Goal: Browse casually: Explore the website without a specific task or goal

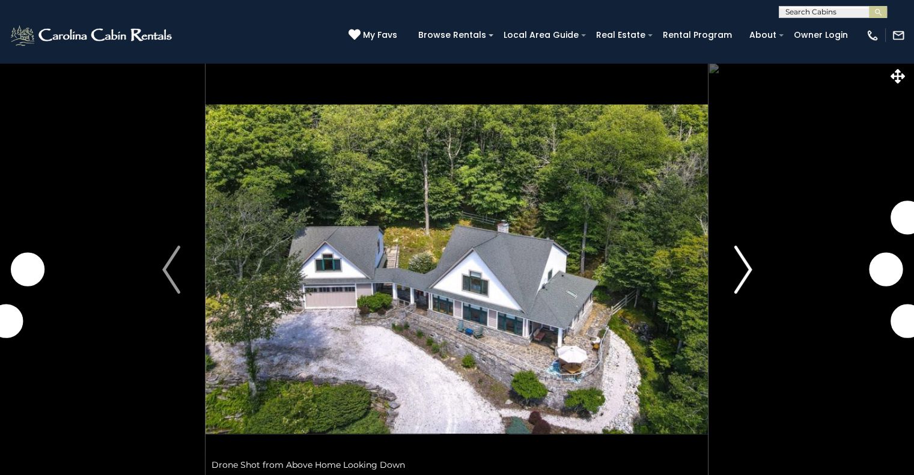
click at [744, 272] on img "Next" at bounding box center [742, 270] width 18 height 48
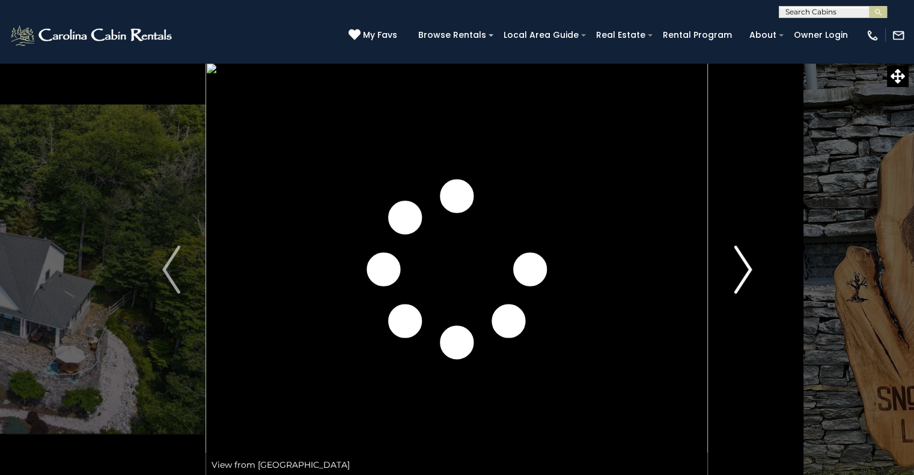
click at [744, 272] on img "Next" at bounding box center [742, 270] width 18 height 48
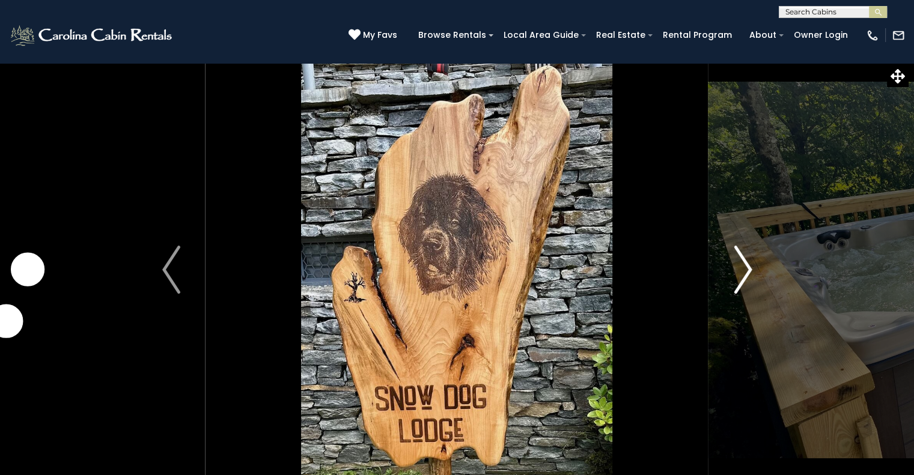
click at [744, 272] on img "Next" at bounding box center [742, 270] width 18 height 48
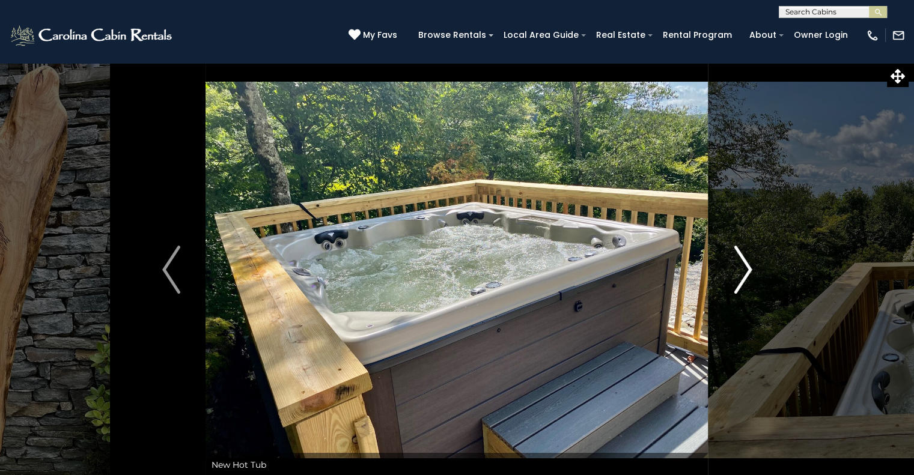
click at [744, 272] on img "Next" at bounding box center [742, 270] width 18 height 48
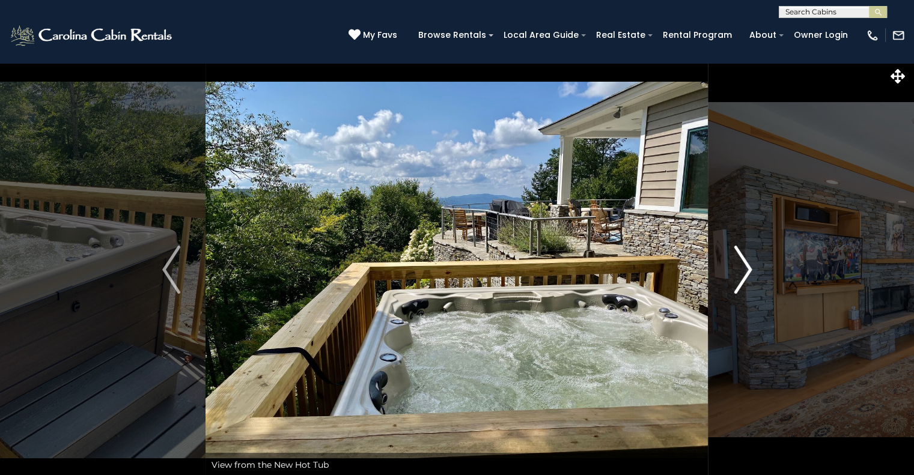
click at [744, 272] on img "Next" at bounding box center [742, 270] width 18 height 48
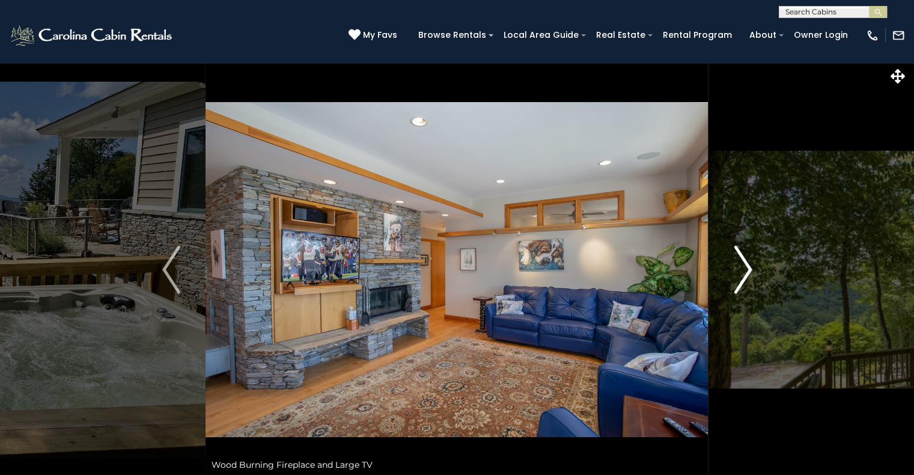
click at [744, 272] on img "Next" at bounding box center [742, 270] width 18 height 48
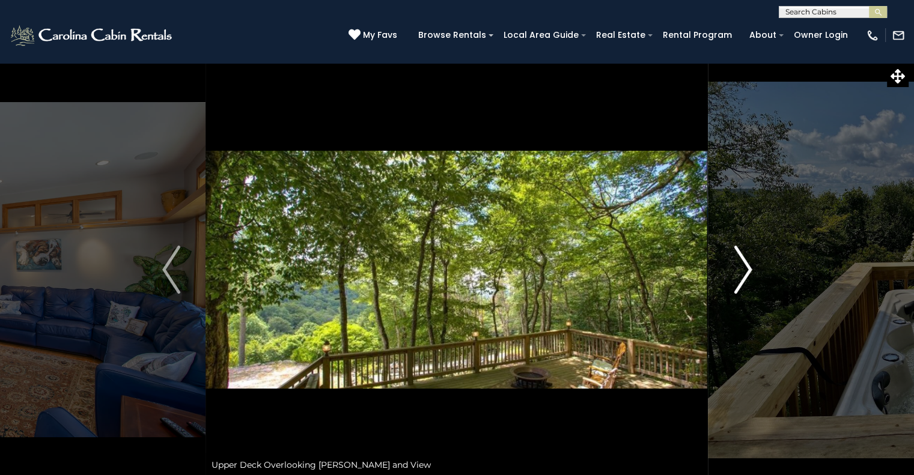
click at [744, 272] on img "Next" at bounding box center [742, 270] width 18 height 48
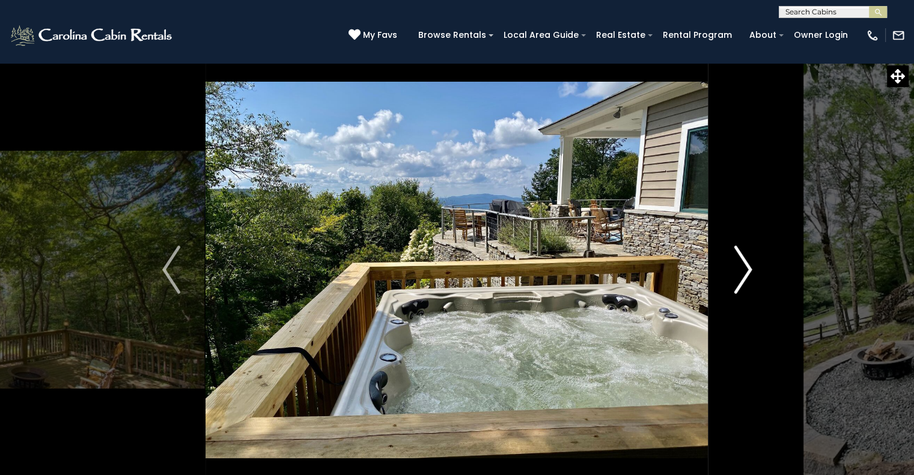
click at [744, 272] on img "Next" at bounding box center [742, 270] width 18 height 48
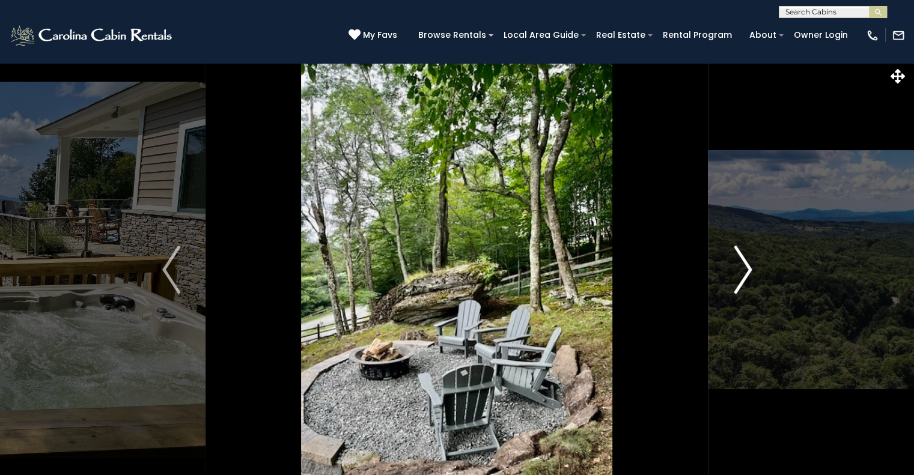
click at [744, 272] on img "Next" at bounding box center [742, 270] width 18 height 48
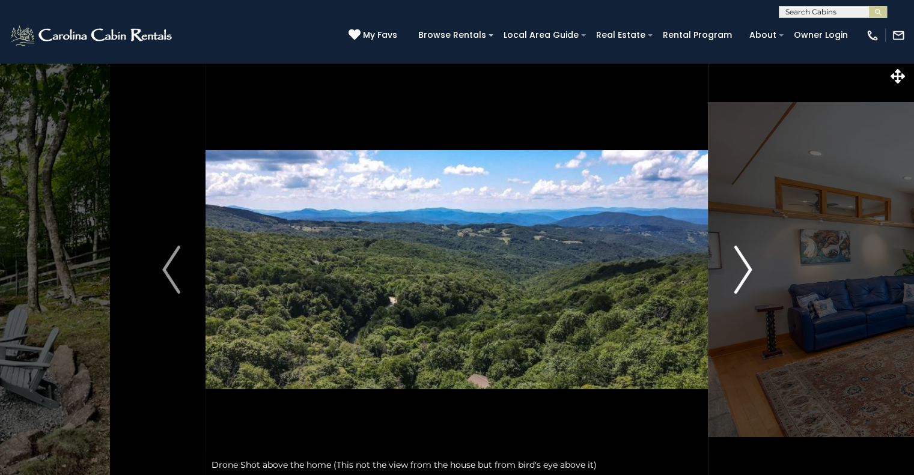
click at [744, 272] on img "Next" at bounding box center [742, 270] width 18 height 48
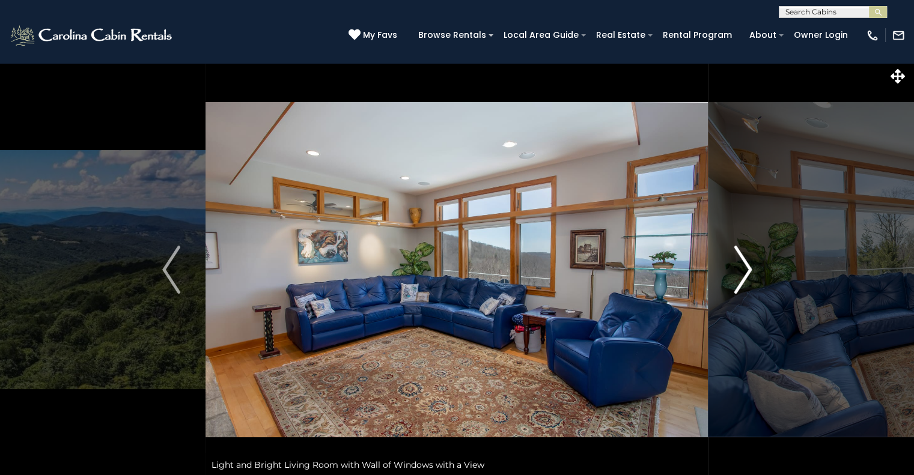
click at [744, 272] on img "Next" at bounding box center [742, 270] width 18 height 48
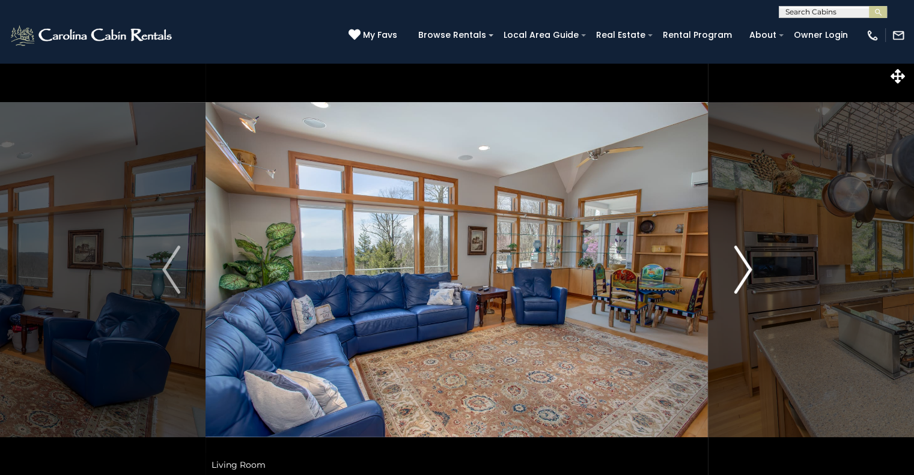
click at [744, 272] on img "Next" at bounding box center [742, 270] width 18 height 48
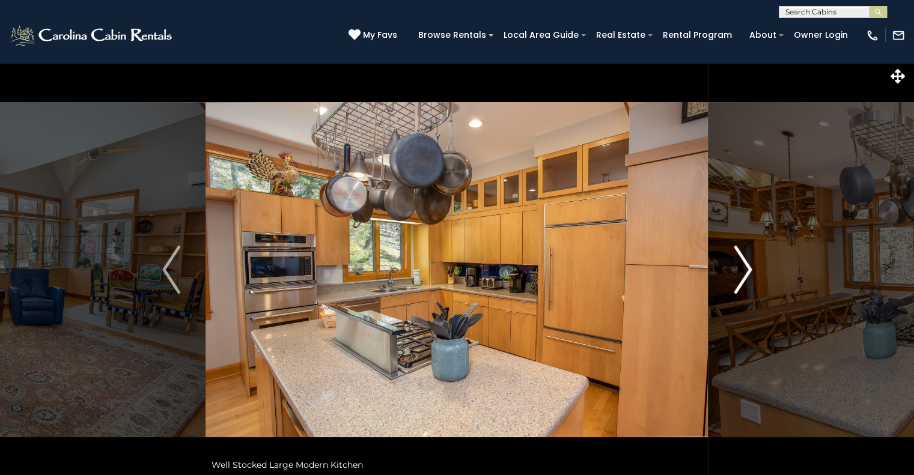
click at [744, 272] on img "Next" at bounding box center [742, 270] width 18 height 48
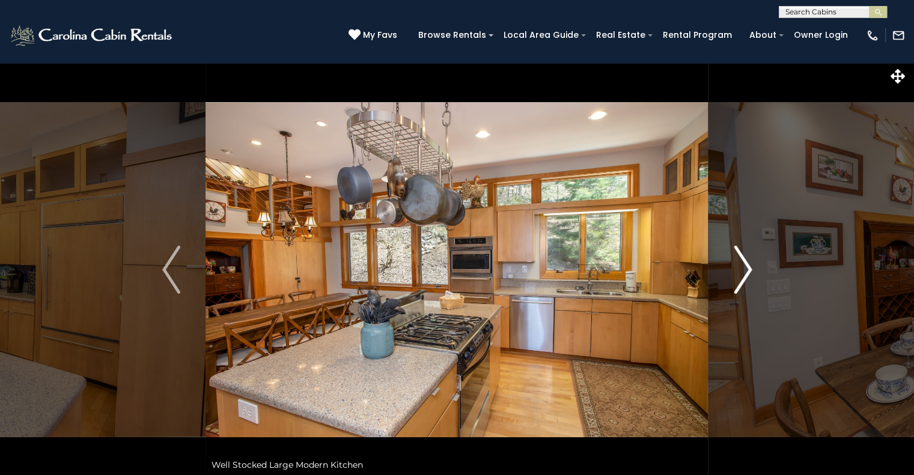
click at [744, 272] on img "Next" at bounding box center [742, 270] width 18 height 48
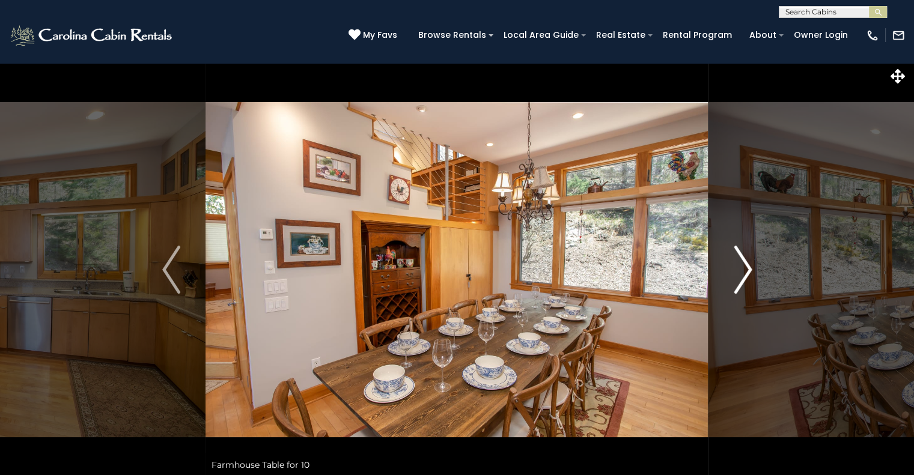
click at [744, 272] on img "Next" at bounding box center [742, 270] width 18 height 48
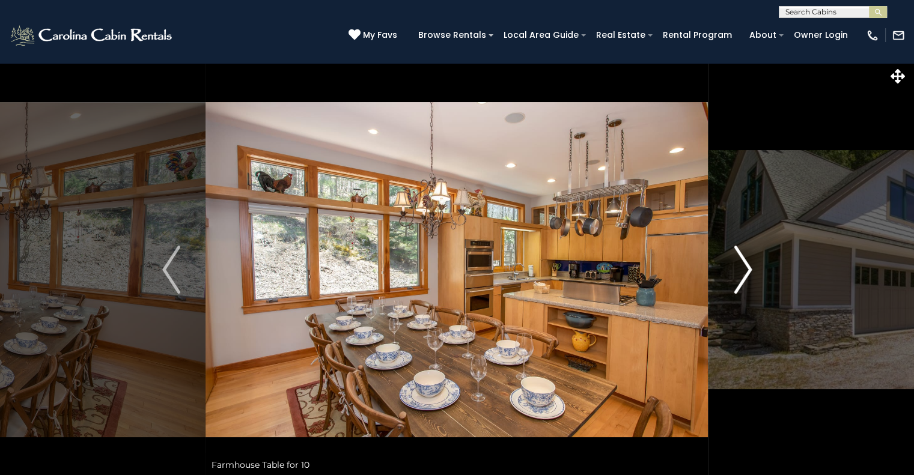
click at [744, 272] on img "Next" at bounding box center [742, 270] width 18 height 48
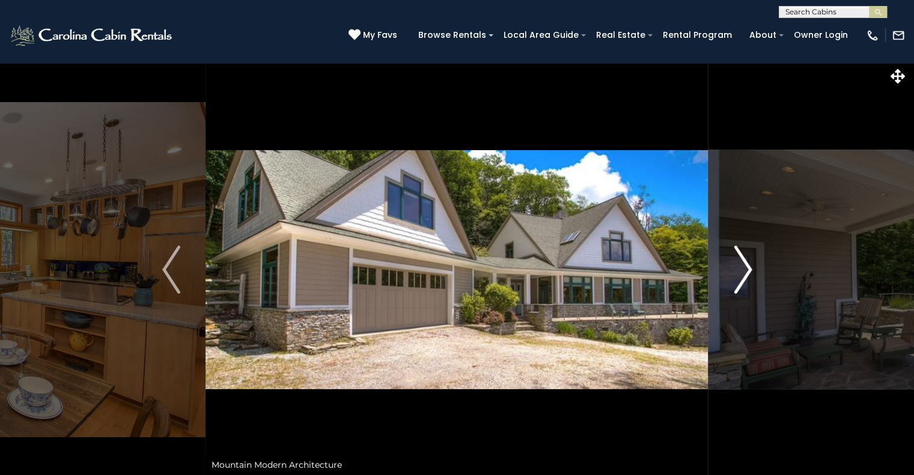
click at [744, 272] on img "Next" at bounding box center [742, 270] width 18 height 48
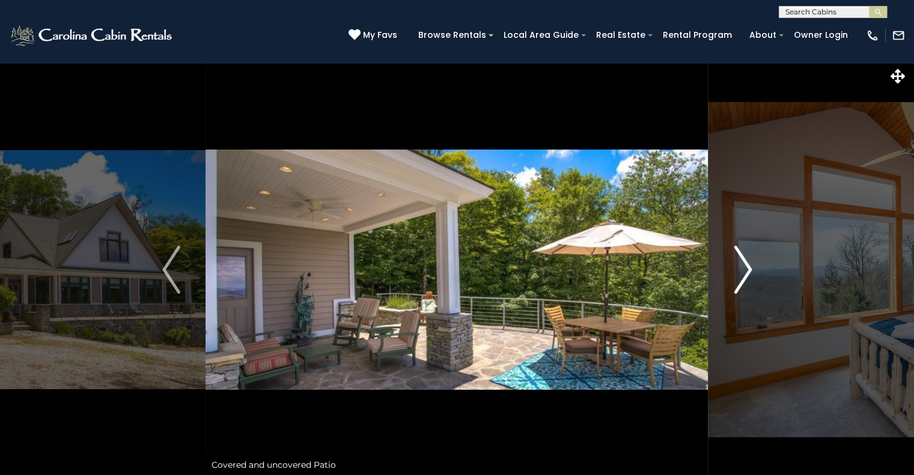
click at [744, 272] on img "Next" at bounding box center [742, 270] width 18 height 48
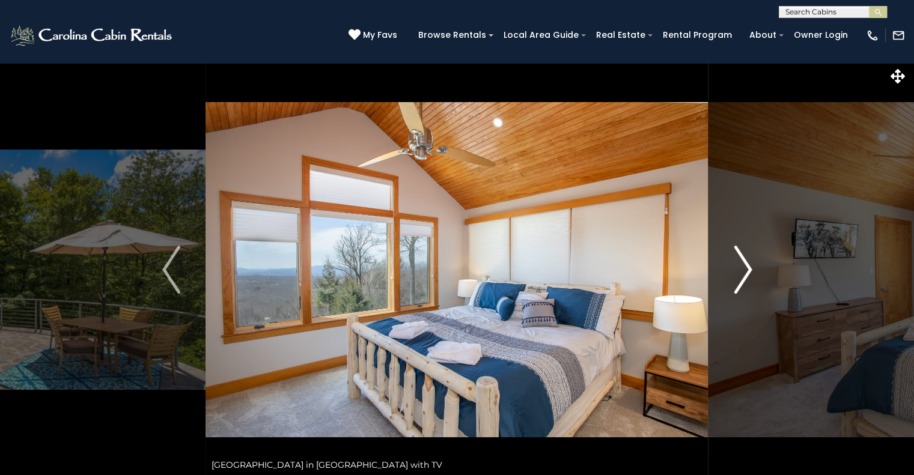
click at [744, 272] on img "Next" at bounding box center [742, 270] width 18 height 48
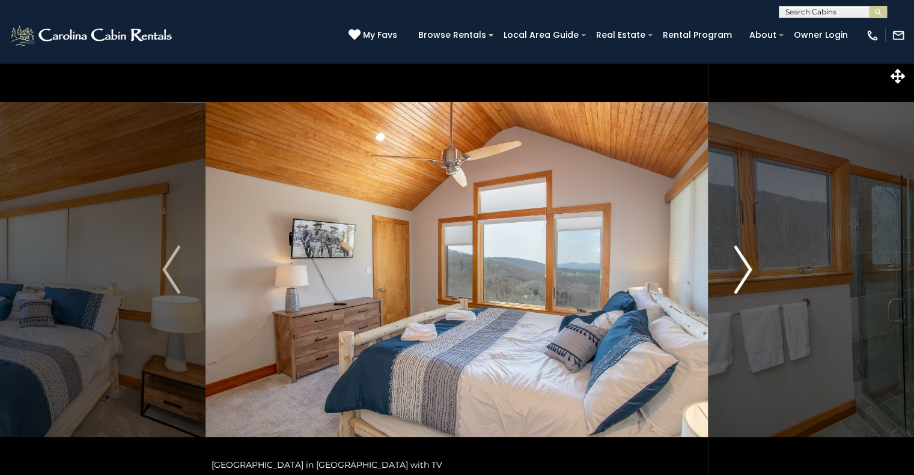
click at [744, 272] on img "Next" at bounding box center [742, 270] width 18 height 48
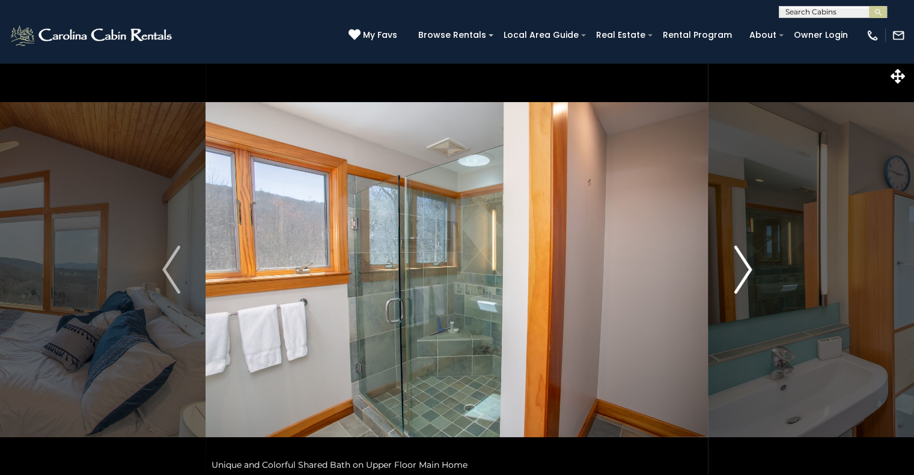
click at [744, 272] on img "Next" at bounding box center [742, 270] width 18 height 48
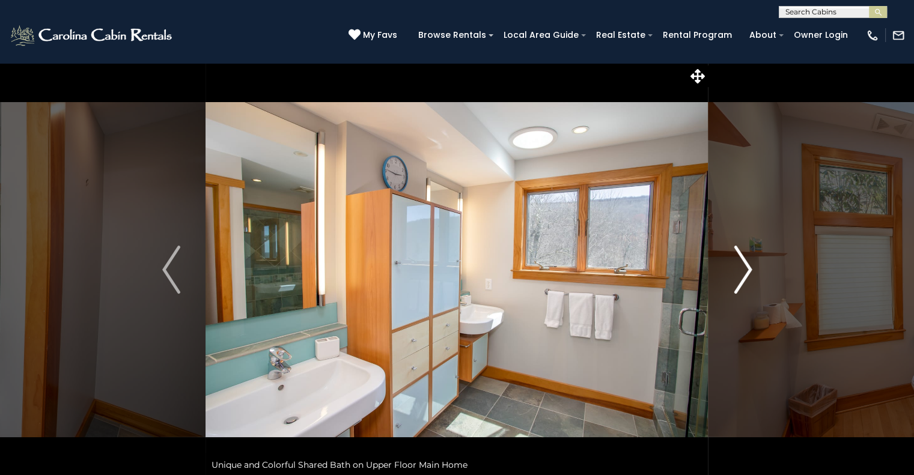
click at [749, 259] on img "Next" at bounding box center [742, 270] width 18 height 48
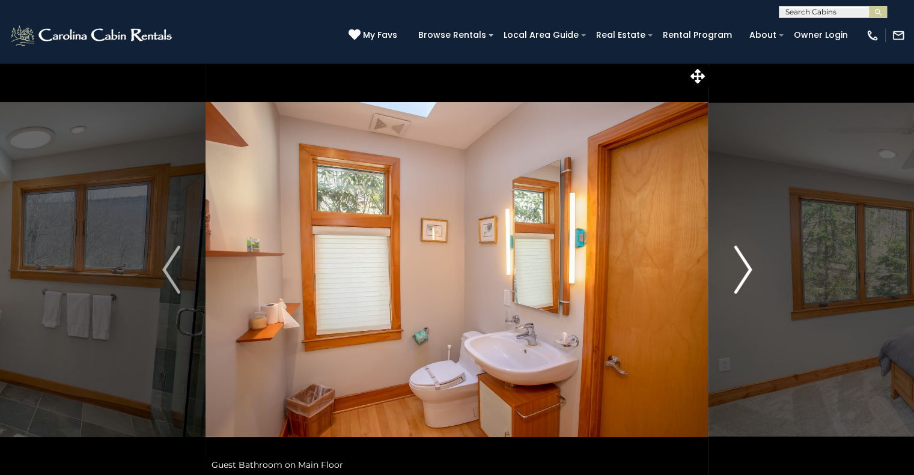
click at [749, 259] on img "Next" at bounding box center [742, 270] width 18 height 48
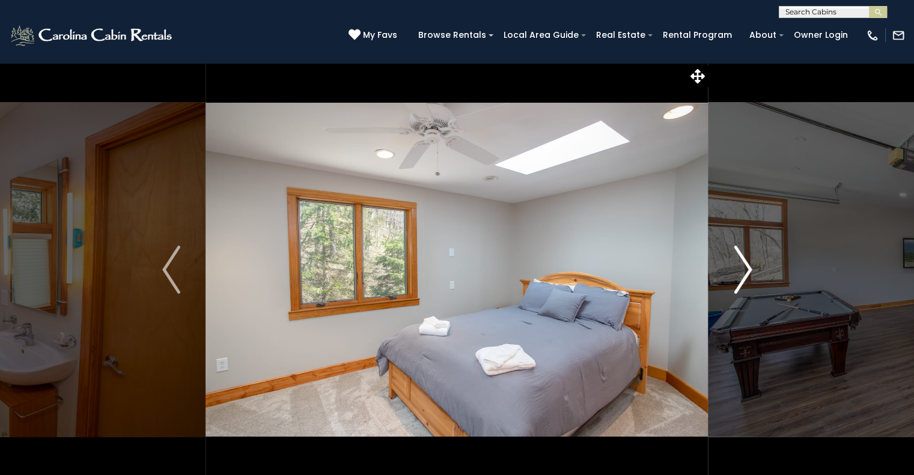
click at [749, 259] on img "Next" at bounding box center [742, 270] width 18 height 48
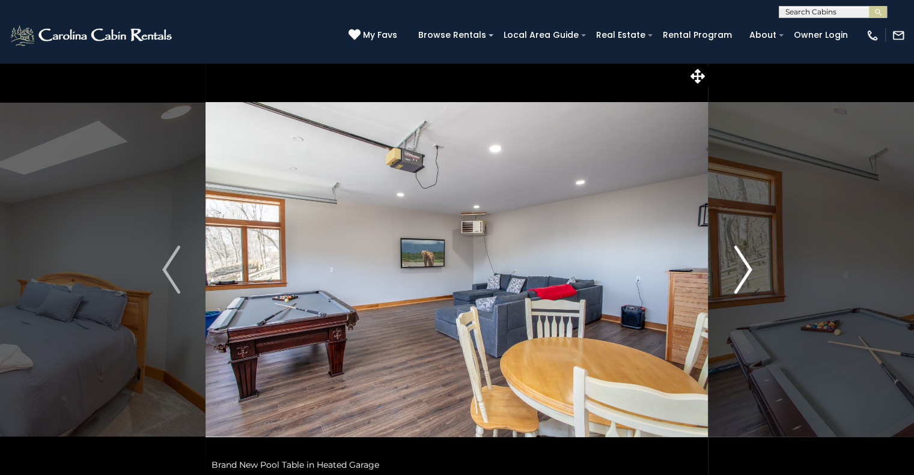
click at [749, 259] on img "Next" at bounding box center [742, 270] width 18 height 48
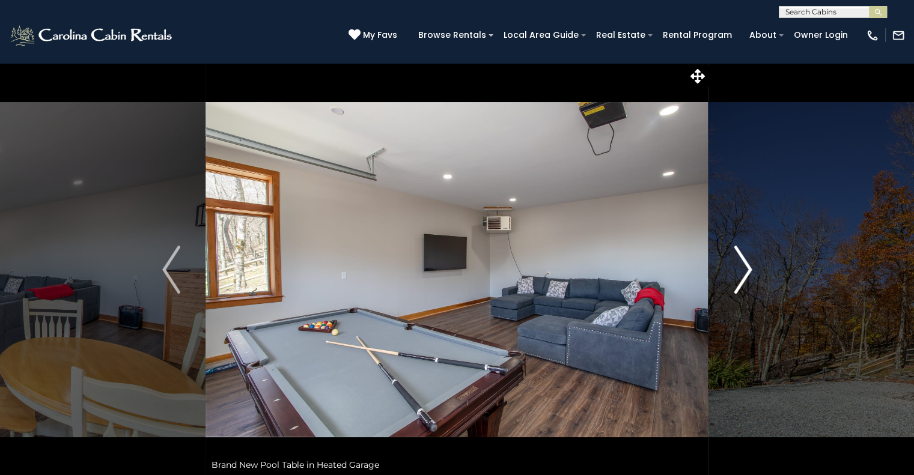
click at [749, 259] on img "Next" at bounding box center [742, 270] width 18 height 48
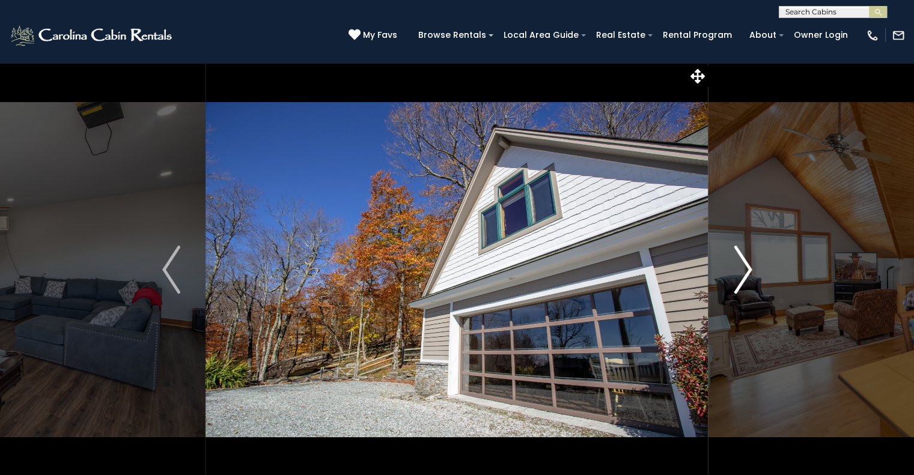
click at [749, 259] on img "Next" at bounding box center [742, 270] width 18 height 48
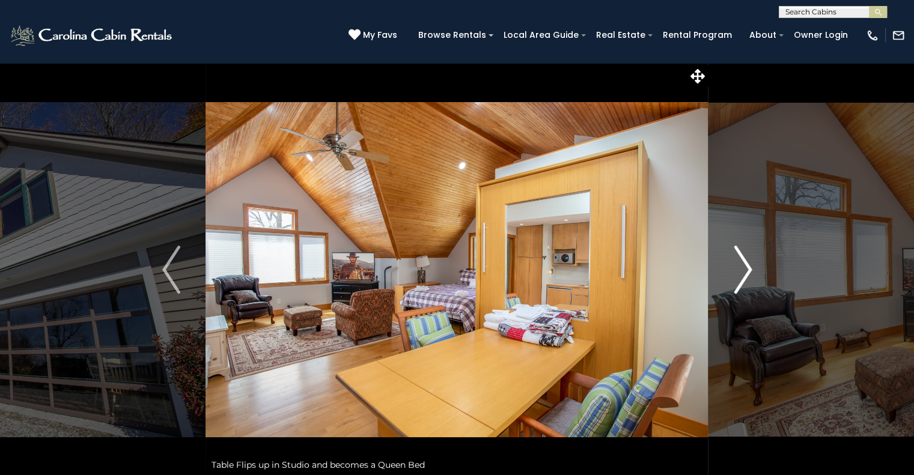
click at [749, 259] on img "Next" at bounding box center [742, 270] width 18 height 48
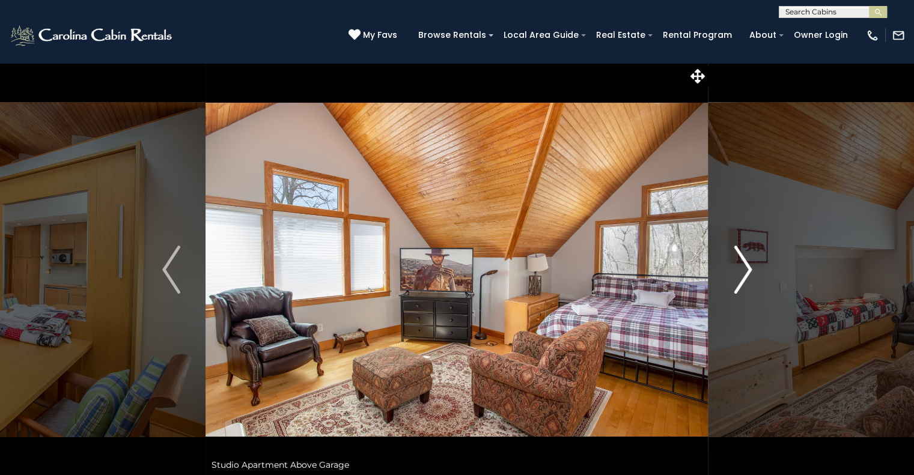
click at [749, 259] on img "Next" at bounding box center [742, 270] width 18 height 48
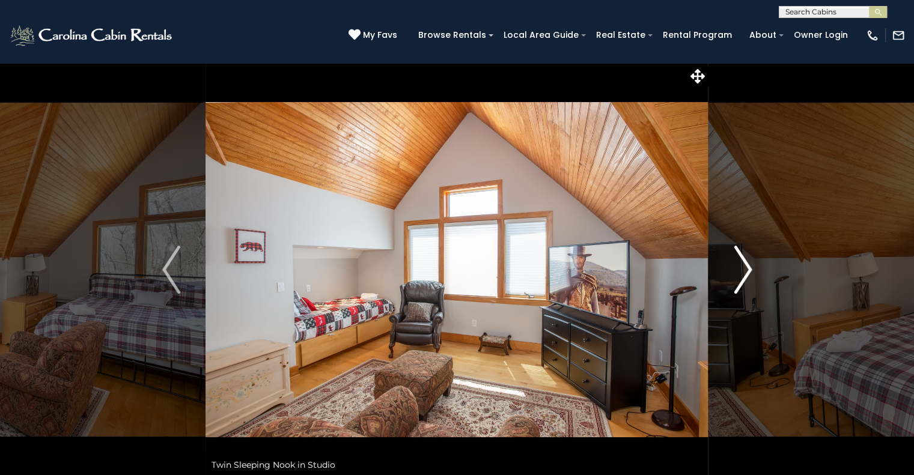
click at [749, 259] on img "Next" at bounding box center [742, 270] width 18 height 48
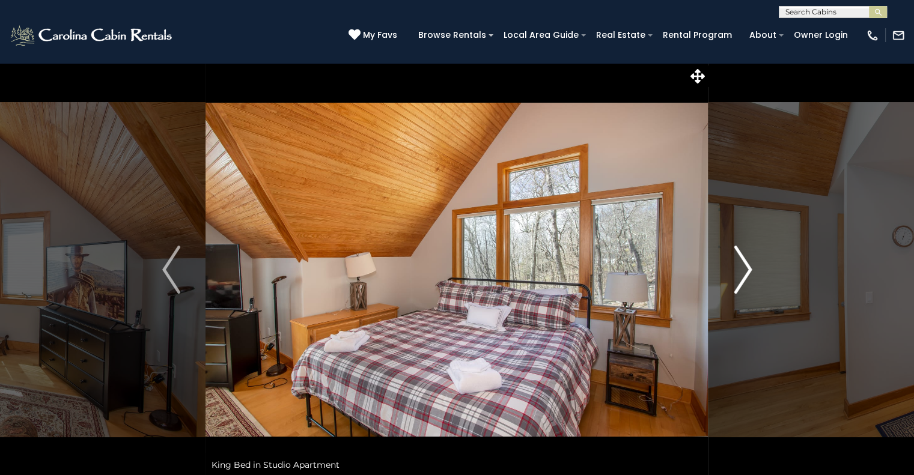
click at [749, 259] on img "Next" at bounding box center [742, 270] width 18 height 48
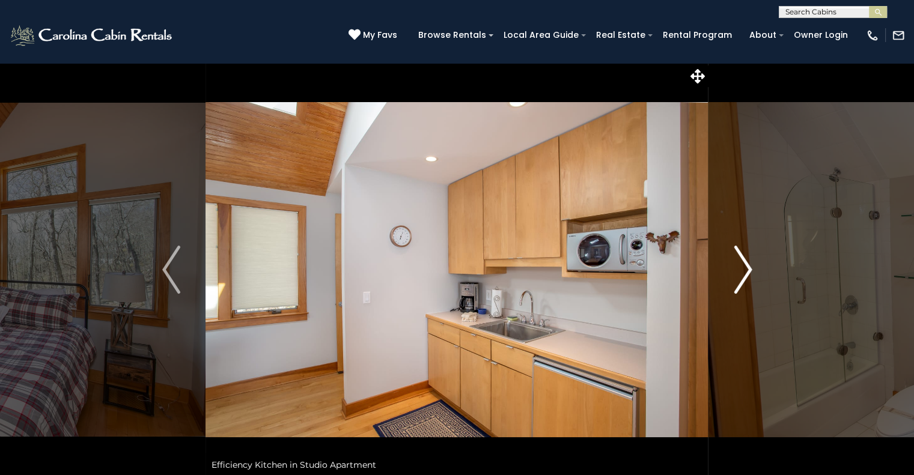
click at [749, 259] on img "Next" at bounding box center [742, 270] width 18 height 48
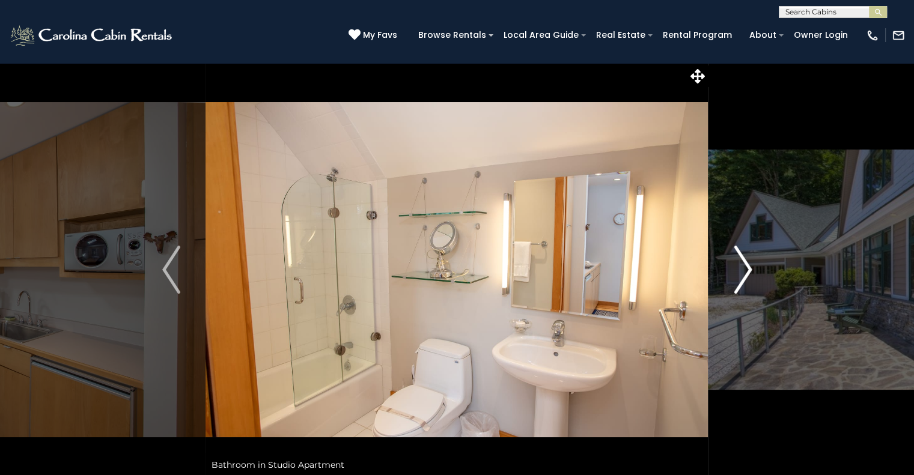
click at [749, 259] on img "Next" at bounding box center [742, 270] width 18 height 48
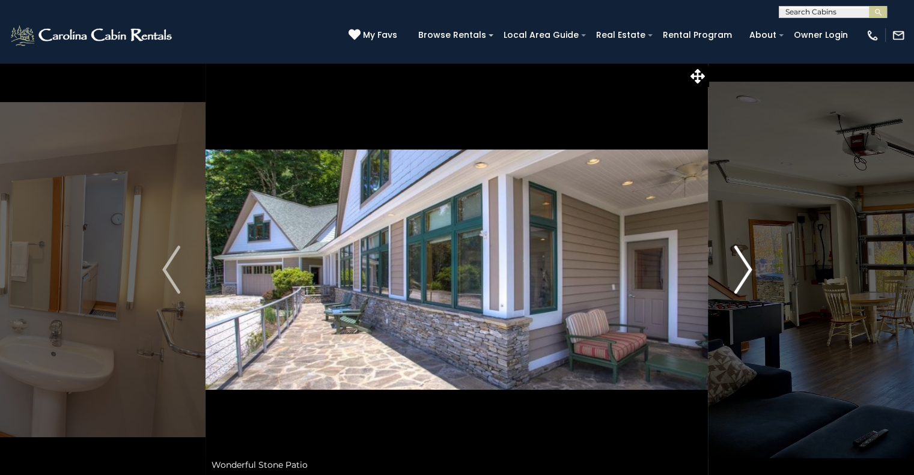
click at [749, 259] on img "Next" at bounding box center [742, 270] width 18 height 48
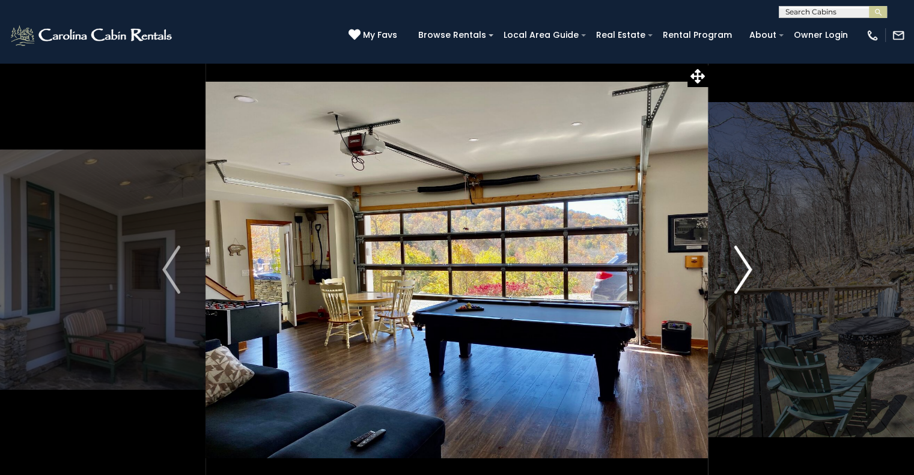
click at [749, 259] on img "Next" at bounding box center [742, 270] width 18 height 48
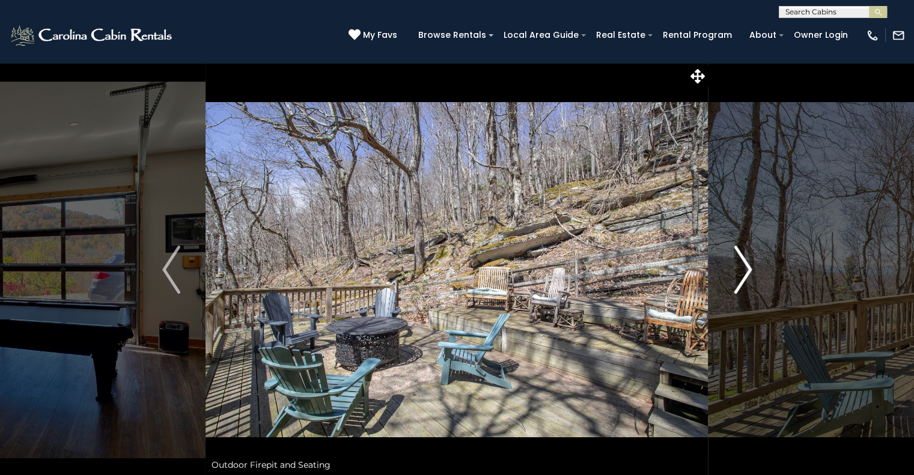
click at [749, 259] on img "Next" at bounding box center [742, 270] width 18 height 48
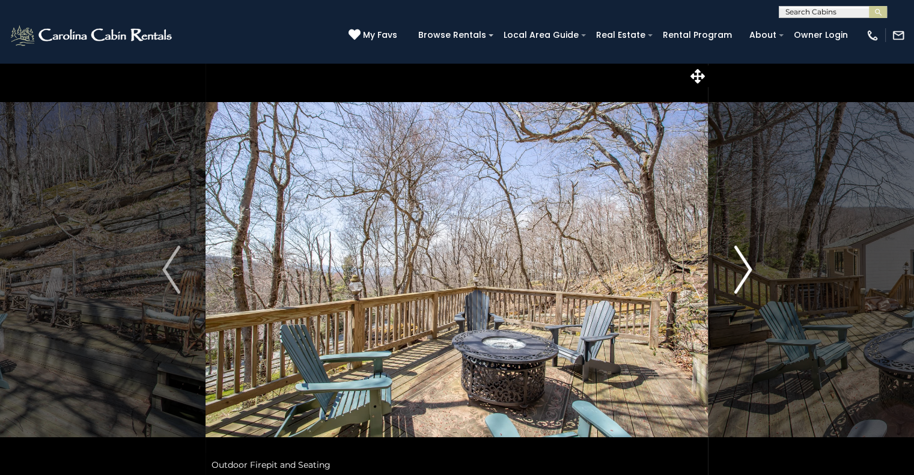
click at [749, 259] on img "Next" at bounding box center [742, 270] width 18 height 48
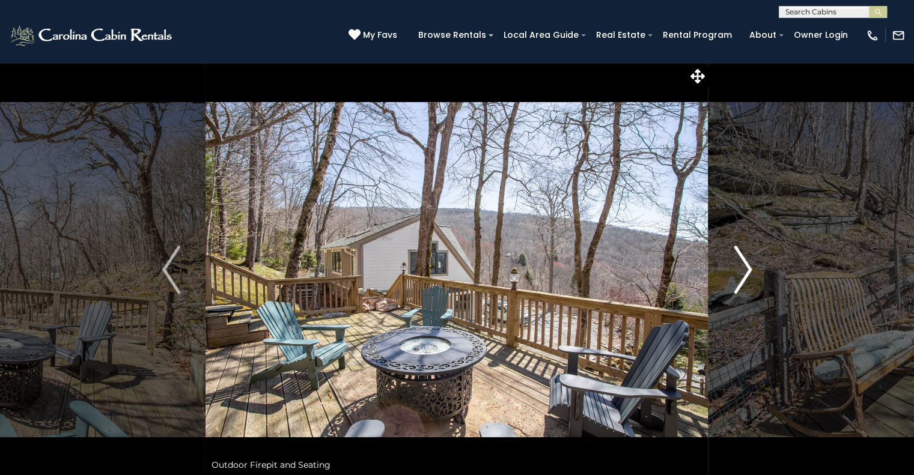
click at [749, 259] on img "Next" at bounding box center [742, 270] width 18 height 48
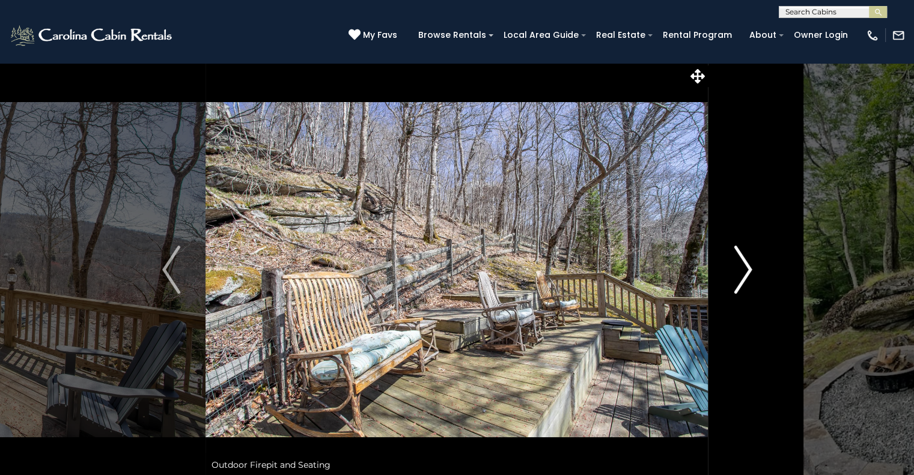
click at [749, 259] on img "Next" at bounding box center [742, 270] width 18 height 48
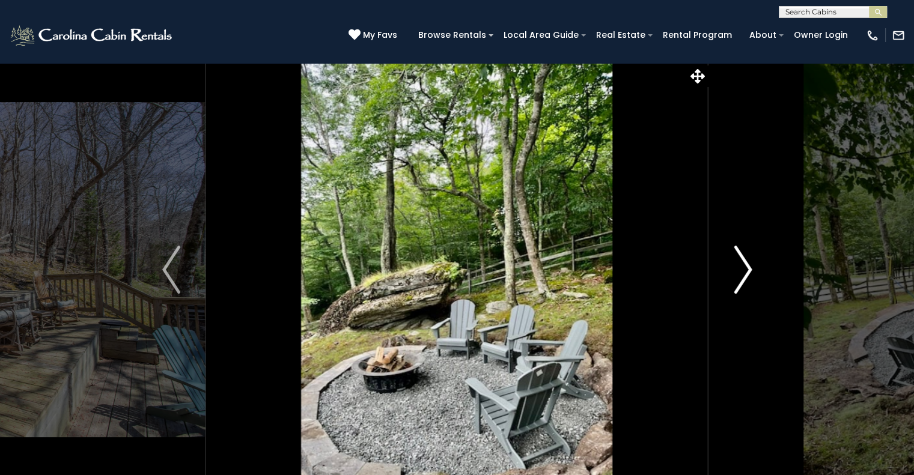
click at [749, 259] on img "Next" at bounding box center [742, 270] width 18 height 48
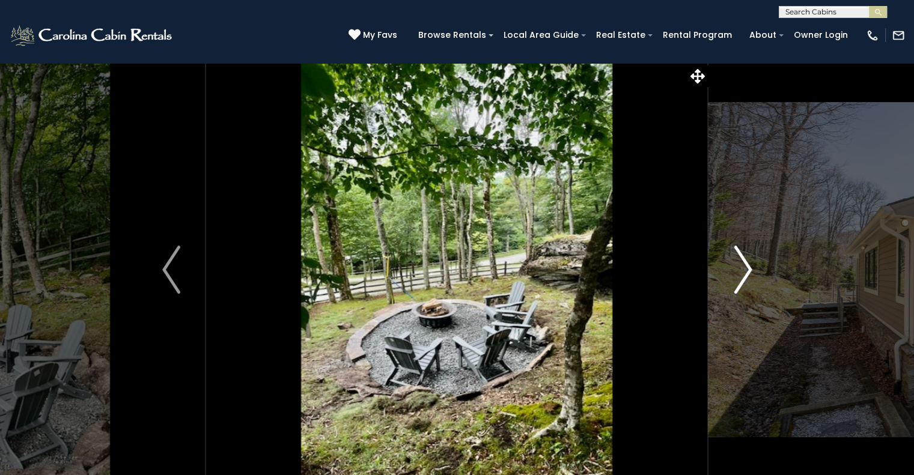
click at [749, 259] on img "Next" at bounding box center [742, 270] width 18 height 48
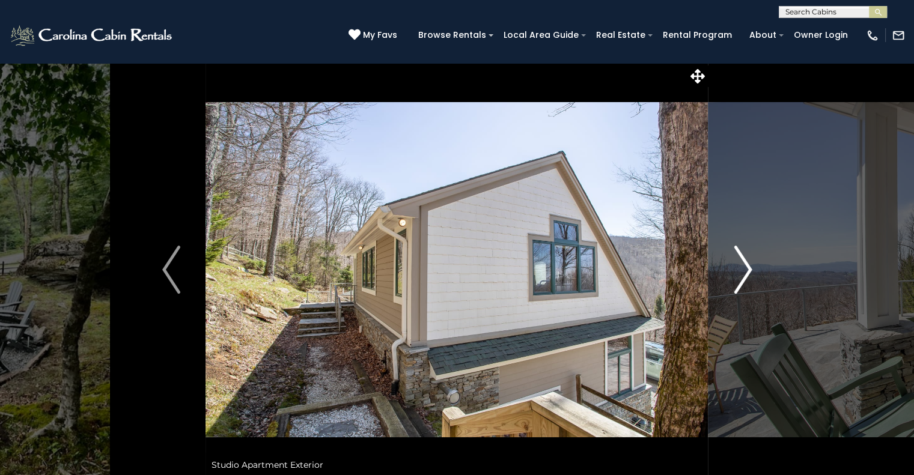
click at [749, 259] on img "Next" at bounding box center [742, 270] width 18 height 48
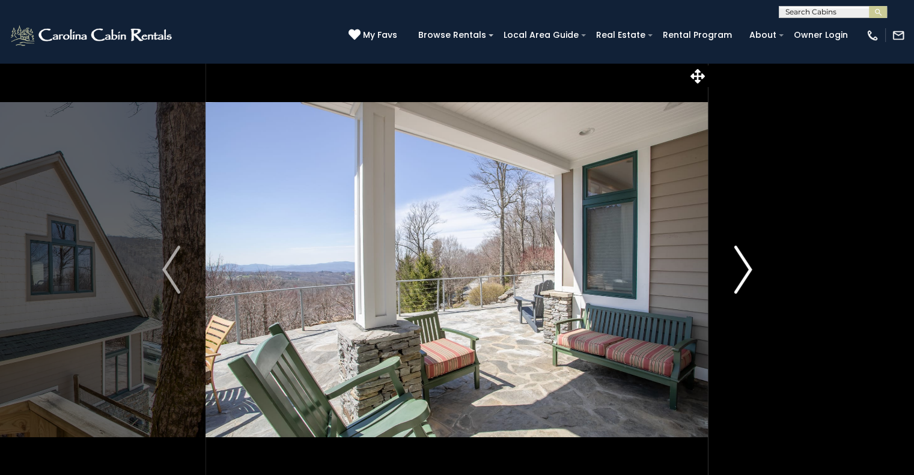
click at [749, 259] on img "Next" at bounding box center [742, 270] width 18 height 48
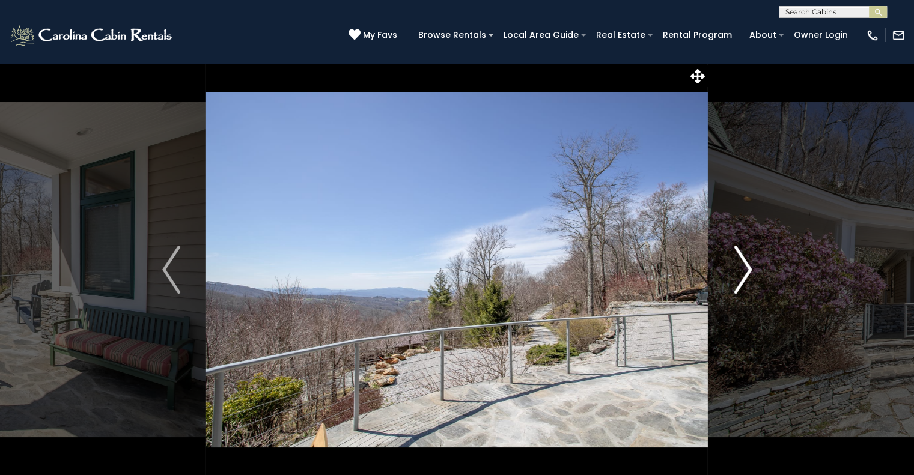
click at [749, 259] on img "Next" at bounding box center [742, 270] width 18 height 48
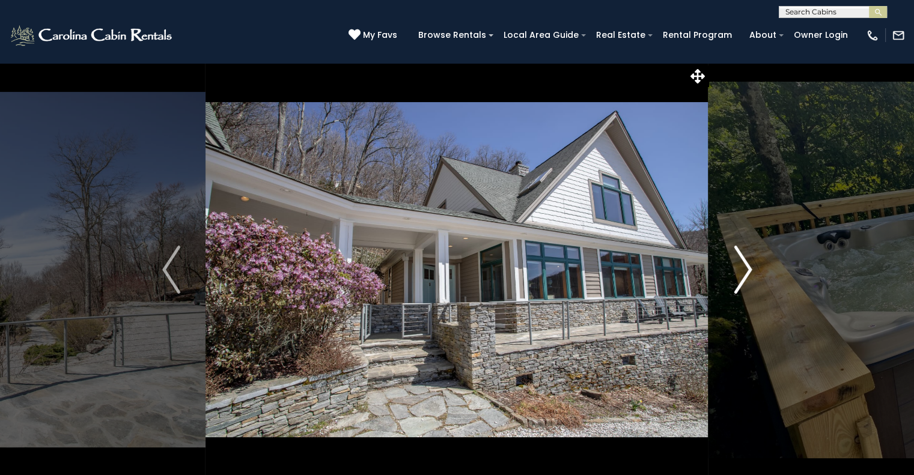
click at [749, 259] on img "Next" at bounding box center [742, 270] width 18 height 48
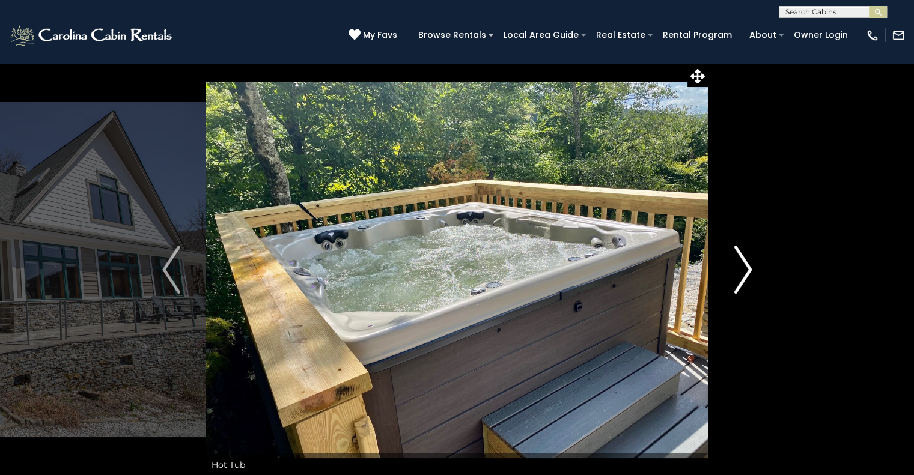
click at [749, 259] on img "Next" at bounding box center [742, 270] width 18 height 48
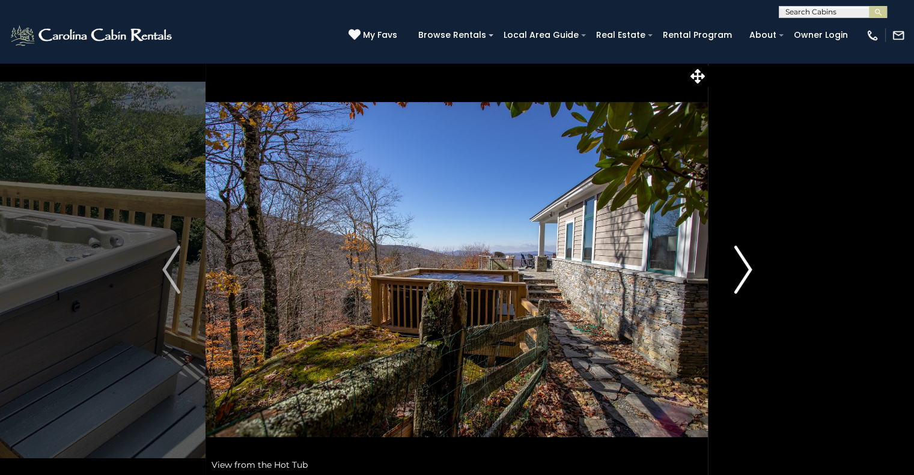
click at [749, 259] on img "Next" at bounding box center [742, 270] width 18 height 48
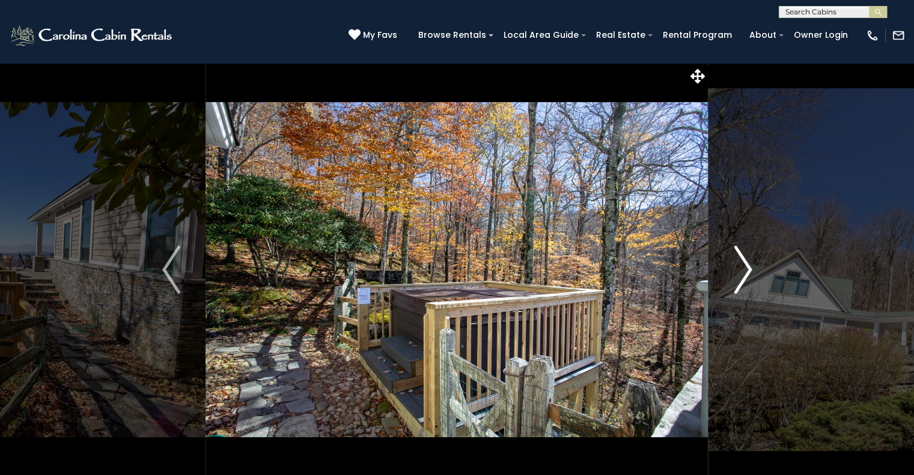
click at [749, 259] on img "Next" at bounding box center [742, 270] width 18 height 48
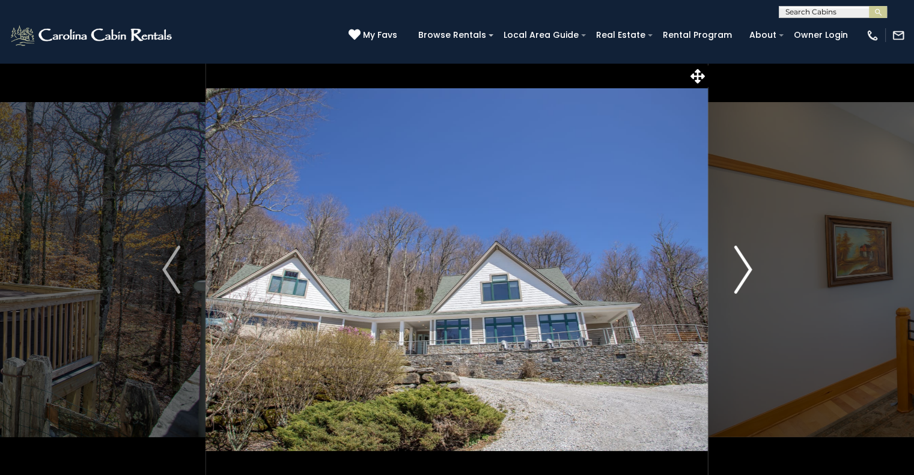
click at [749, 259] on img "Next" at bounding box center [742, 270] width 18 height 48
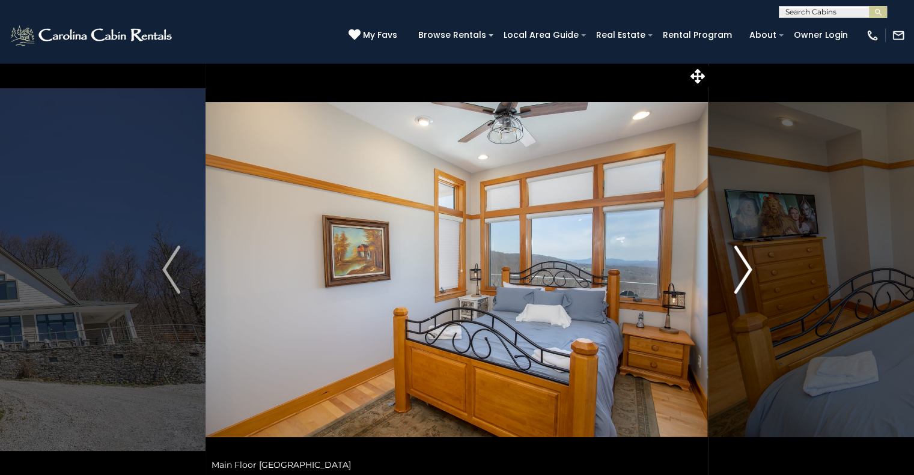
click at [749, 259] on img "Next" at bounding box center [742, 270] width 18 height 48
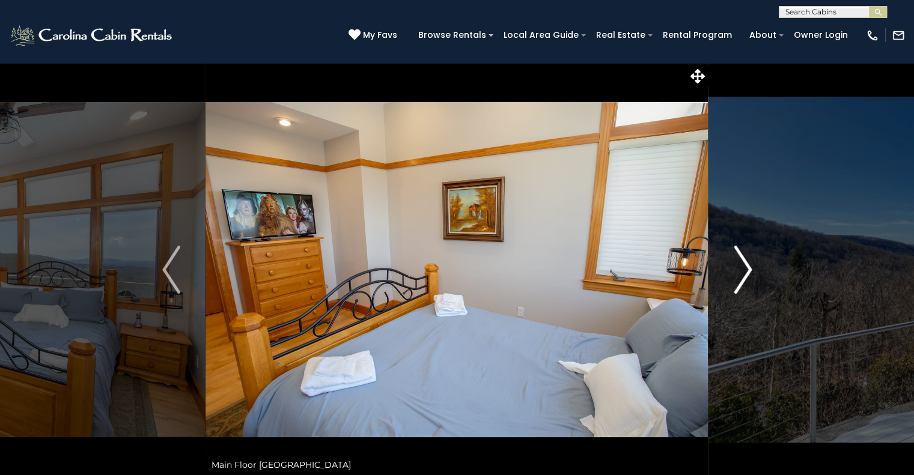
click at [749, 259] on img "Next" at bounding box center [742, 270] width 18 height 48
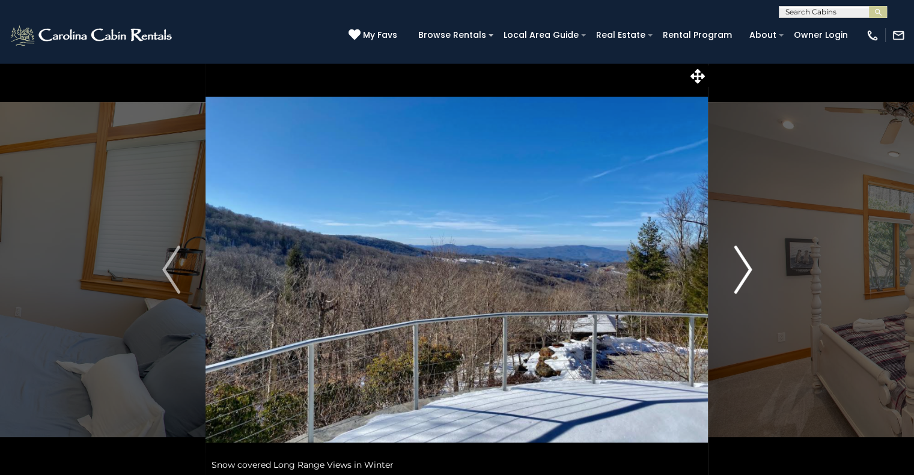
click at [749, 259] on img "Next" at bounding box center [742, 270] width 18 height 48
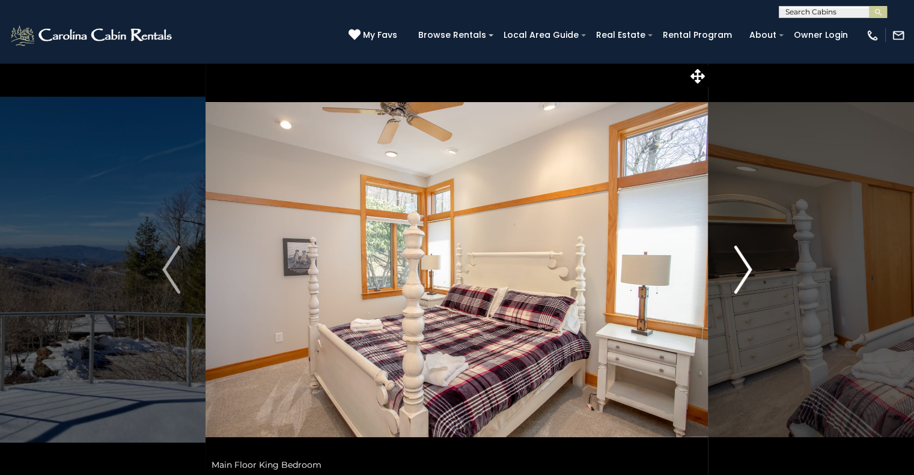
click at [749, 259] on img "Next" at bounding box center [742, 270] width 18 height 48
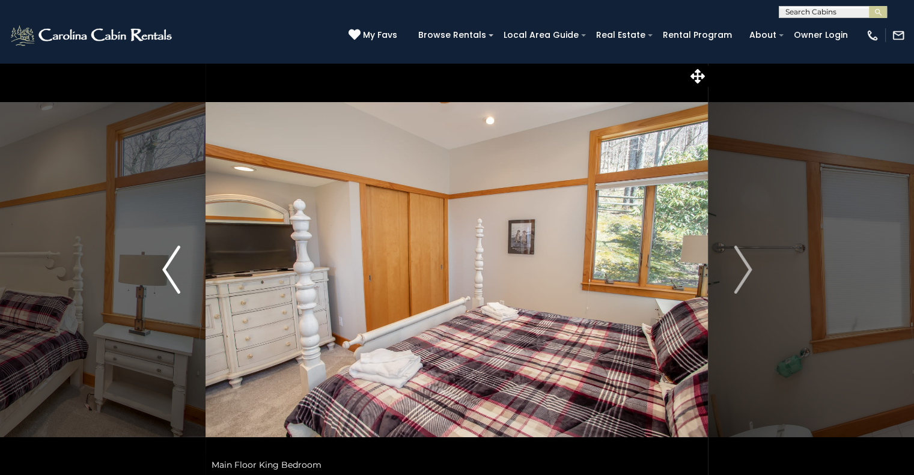
click at [162, 265] on img "Previous" at bounding box center [171, 270] width 18 height 48
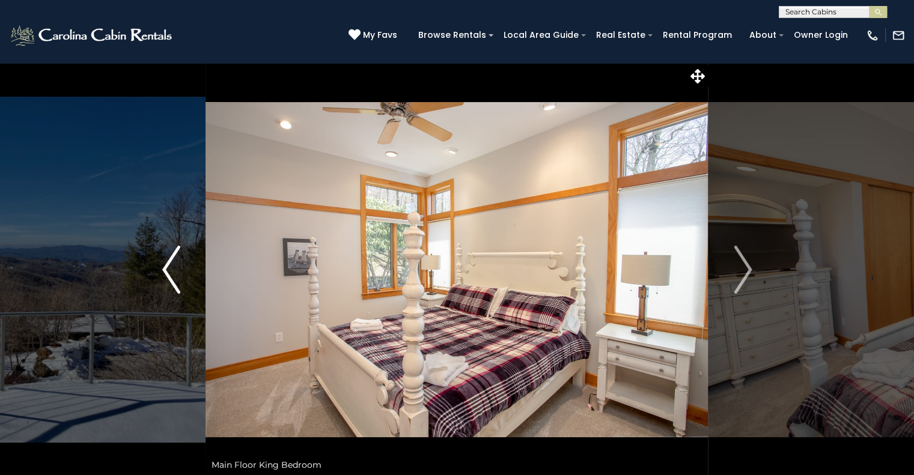
click at [162, 265] on img "Previous" at bounding box center [171, 270] width 18 height 48
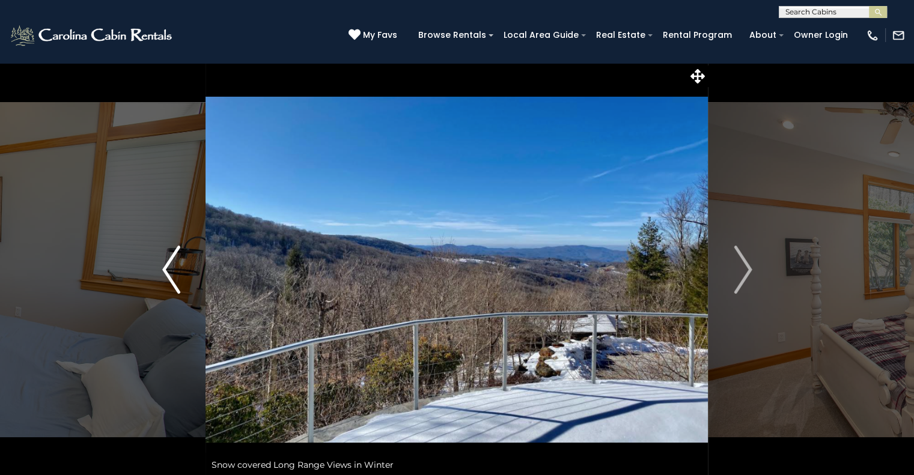
click at [171, 272] on img "Previous" at bounding box center [171, 270] width 18 height 48
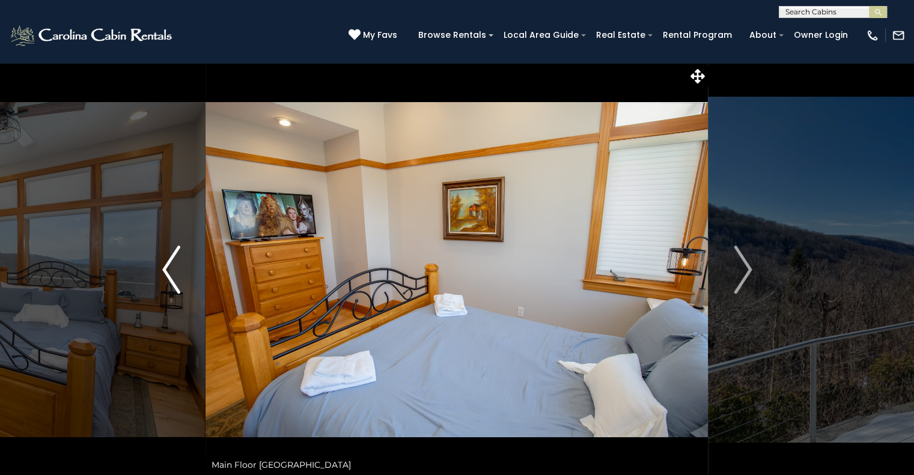
click at [171, 272] on img "Previous" at bounding box center [171, 270] width 18 height 48
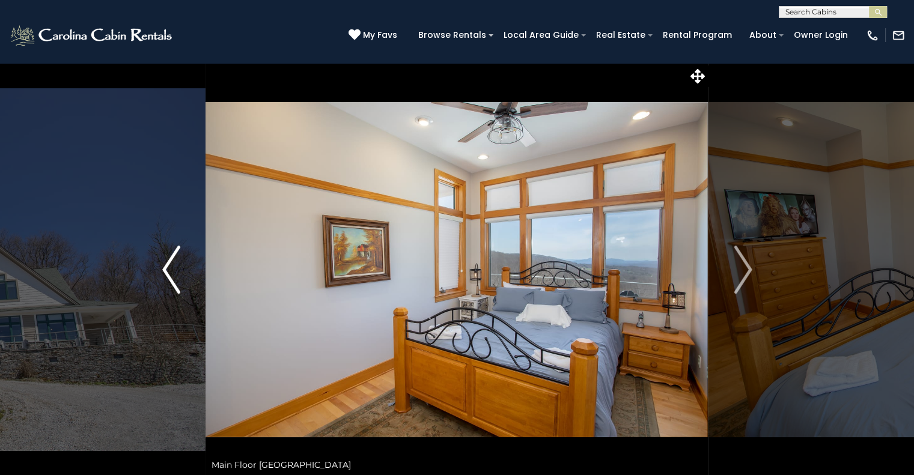
click at [171, 272] on img "Previous" at bounding box center [171, 270] width 18 height 48
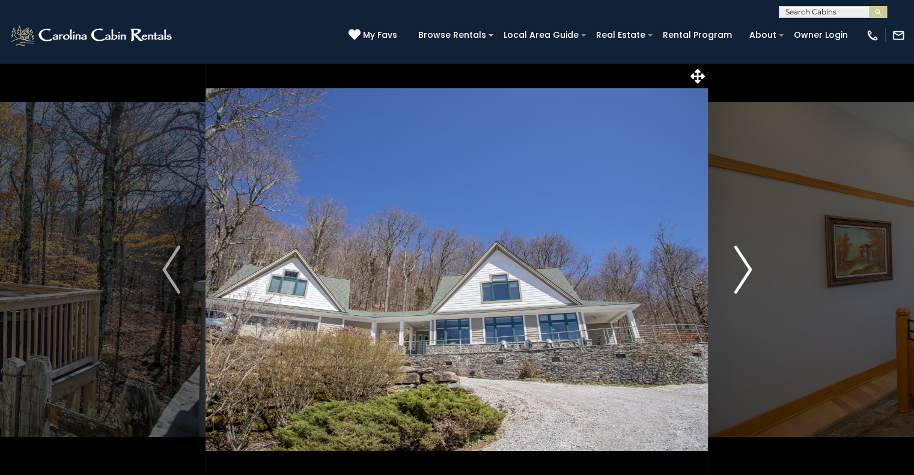
click at [736, 278] on img "Next" at bounding box center [742, 270] width 18 height 48
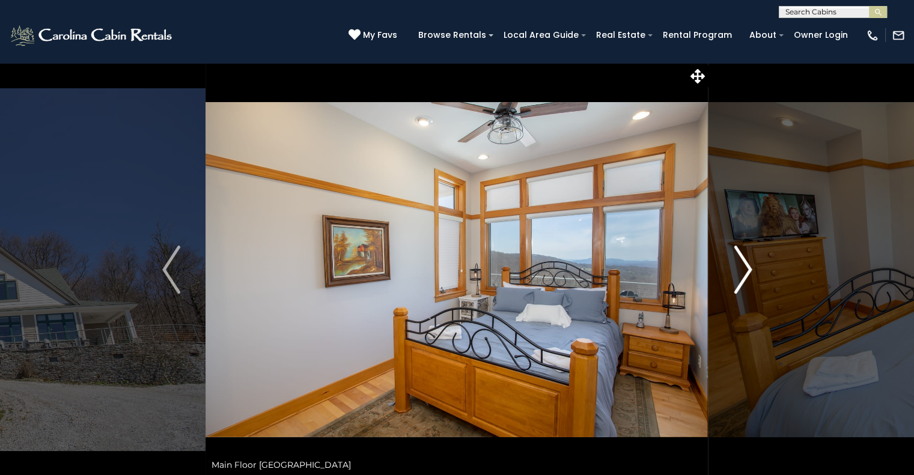
click at [736, 278] on img "Next" at bounding box center [742, 270] width 18 height 48
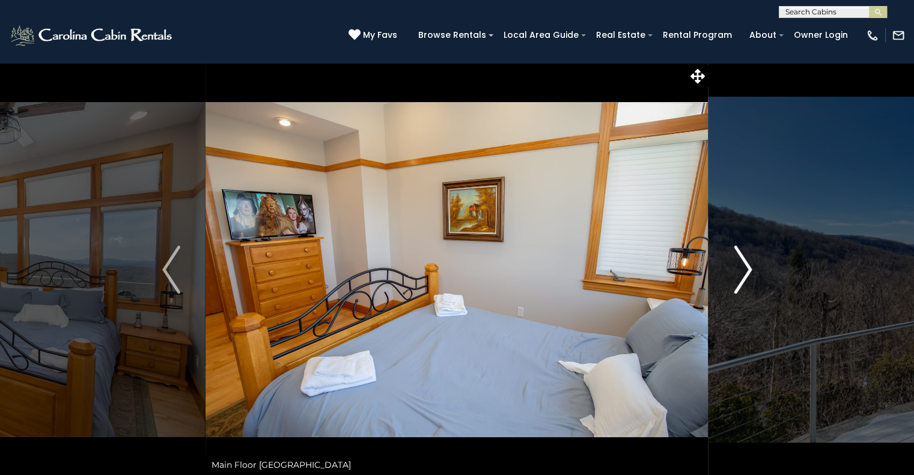
click at [736, 278] on img "Next" at bounding box center [742, 270] width 18 height 48
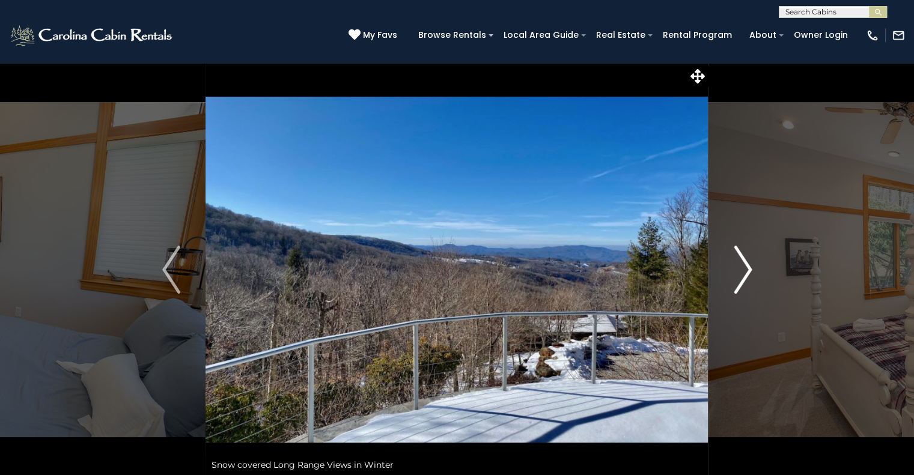
click at [736, 278] on img "Next" at bounding box center [742, 270] width 18 height 48
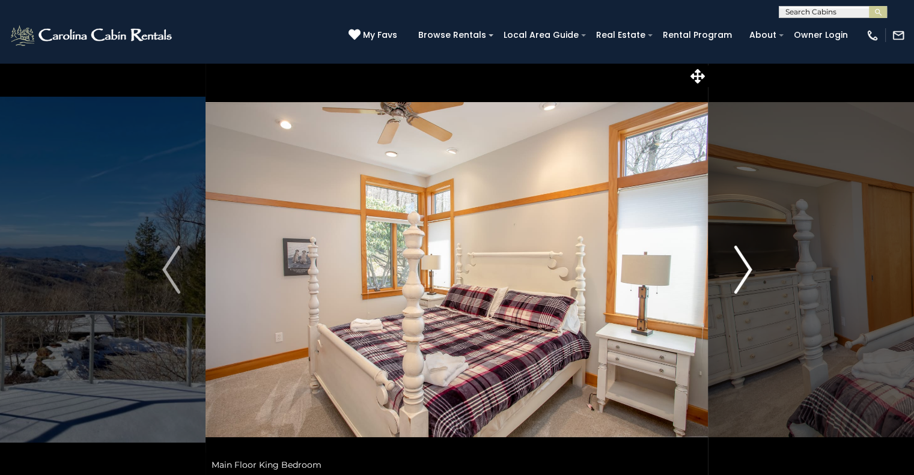
click at [736, 278] on img "Next" at bounding box center [742, 270] width 18 height 48
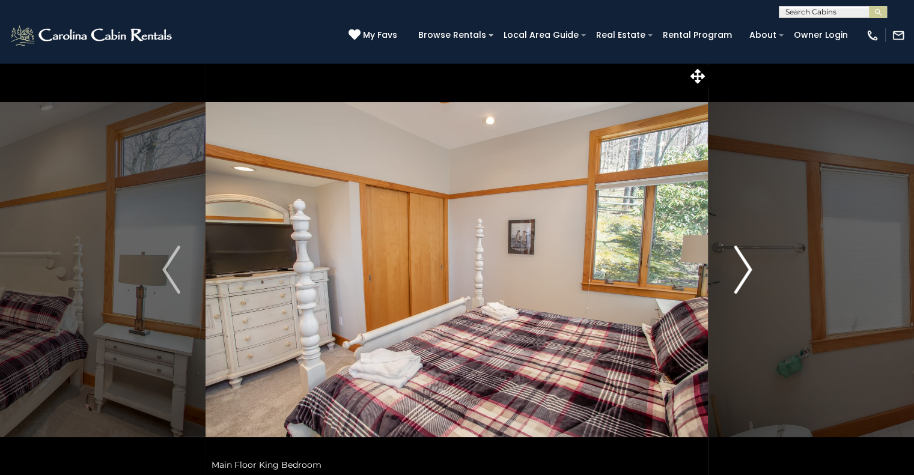
click at [736, 278] on img "Next" at bounding box center [742, 270] width 18 height 48
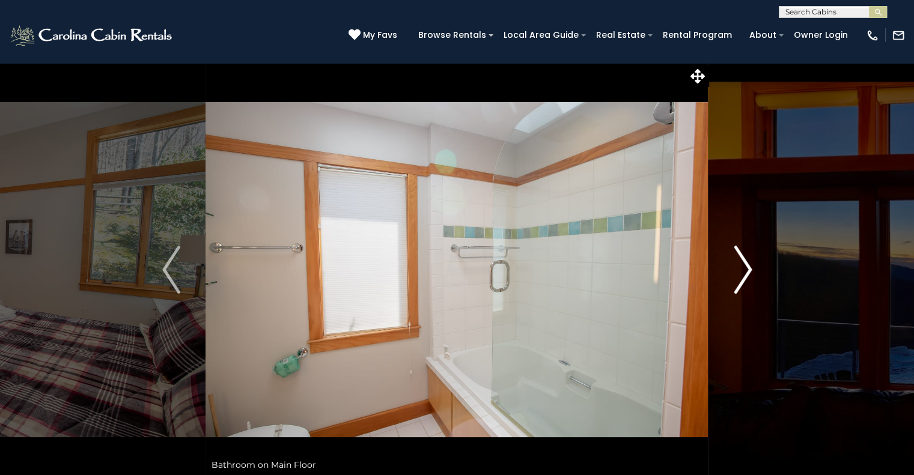
click at [736, 278] on img "Next" at bounding box center [742, 270] width 18 height 48
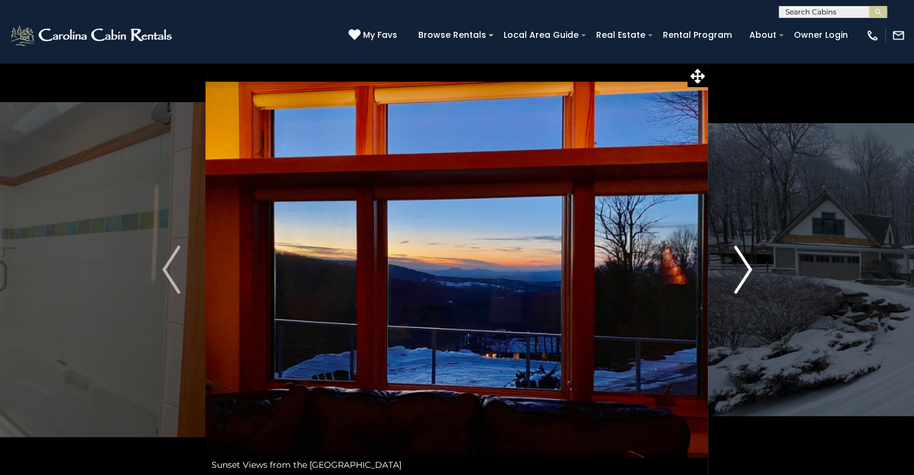
click at [736, 278] on img "Next" at bounding box center [742, 270] width 18 height 48
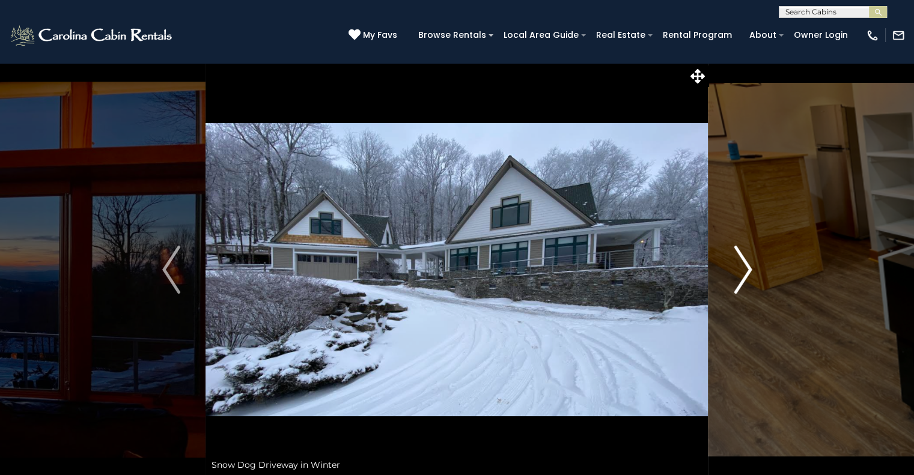
click at [736, 278] on img "Next" at bounding box center [742, 270] width 18 height 48
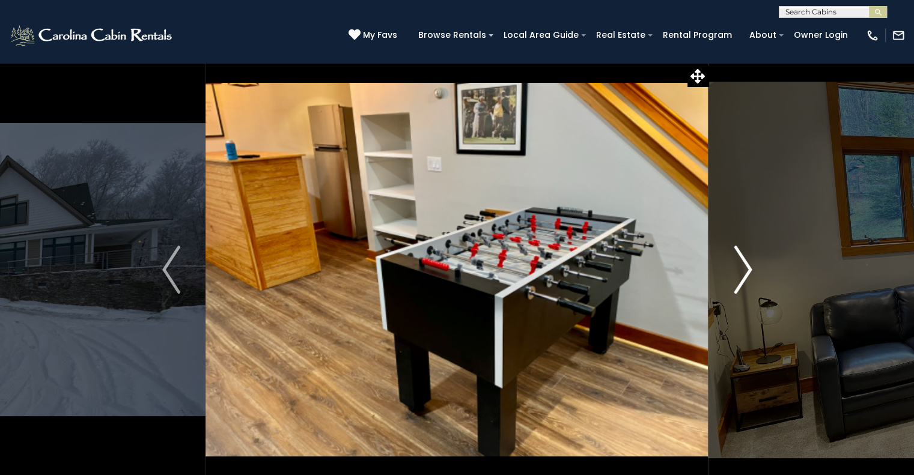
click at [736, 278] on img "Next" at bounding box center [742, 270] width 18 height 48
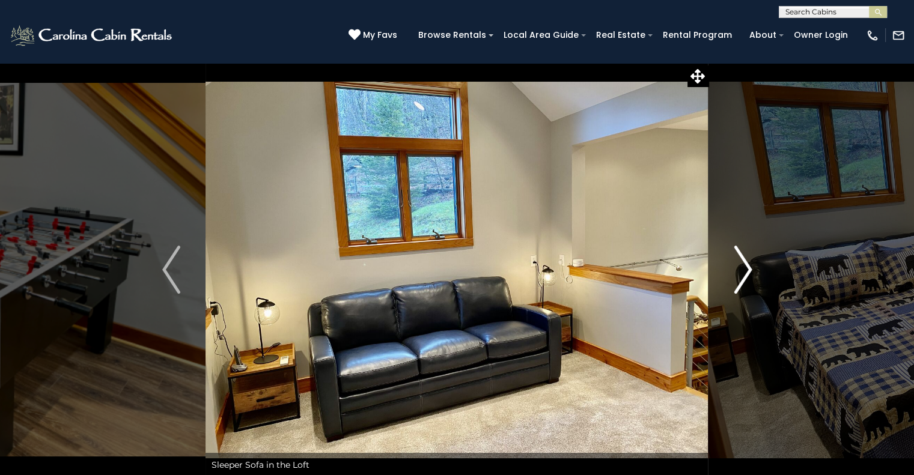
click at [736, 278] on img "Next" at bounding box center [742, 270] width 18 height 48
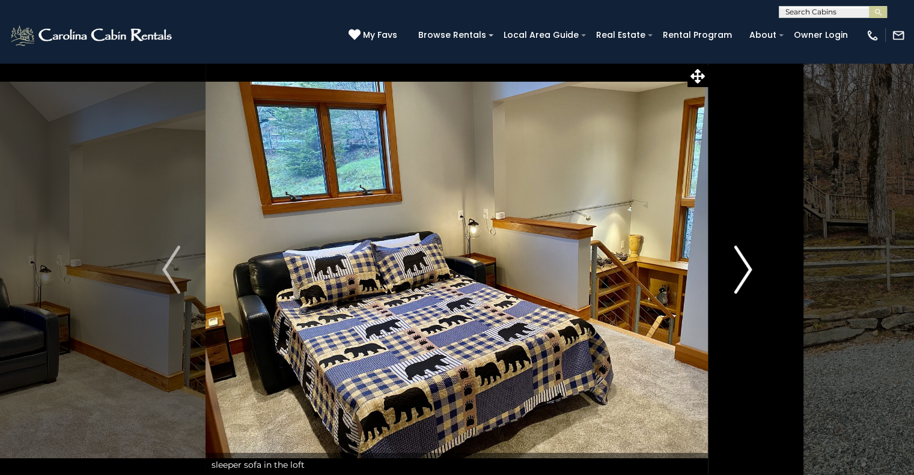
click at [736, 278] on img "Next" at bounding box center [742, 270] width 18 height 48
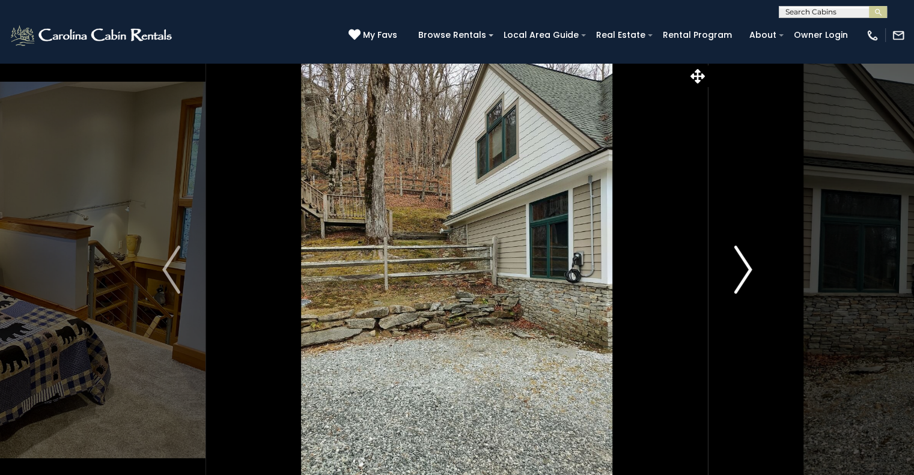
click at [736, 278] on img "Next" at bounding box center [742, 270] width 18 height 48
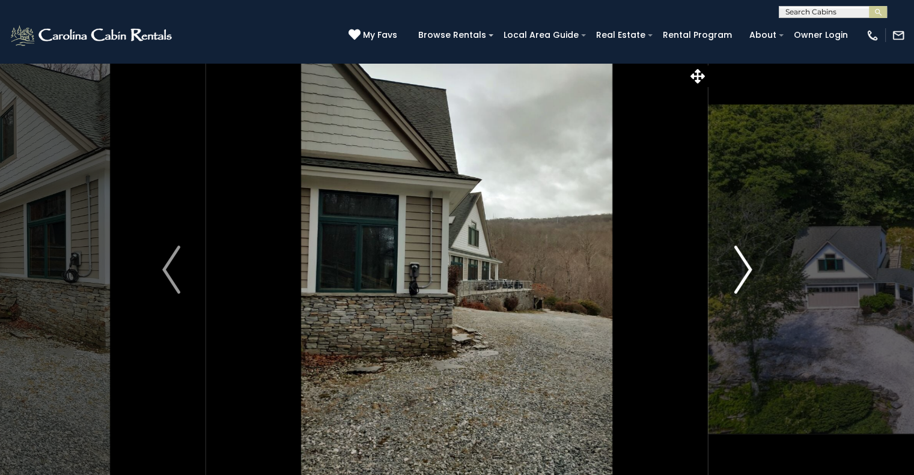
click at [736, 278] on img "Next" at bounding box center [742, 270] width 18 height 48
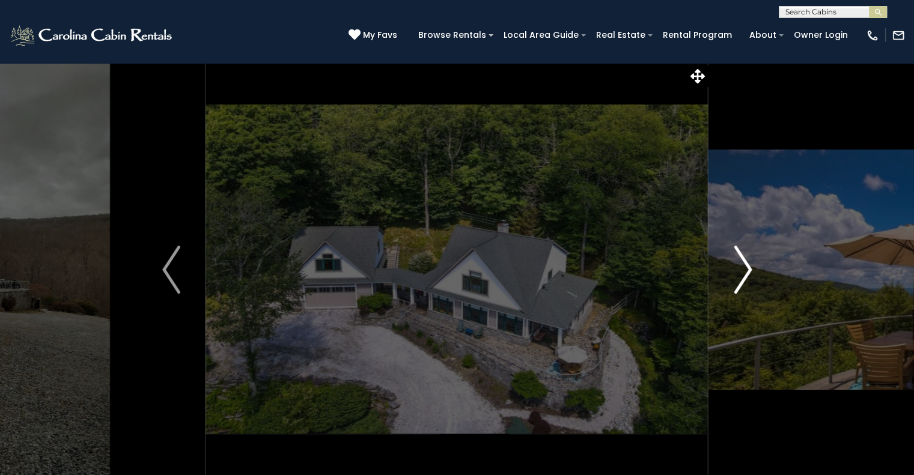
click at [736, 278] on img "Next" at bounding box center [742, 270] width 18 height 48
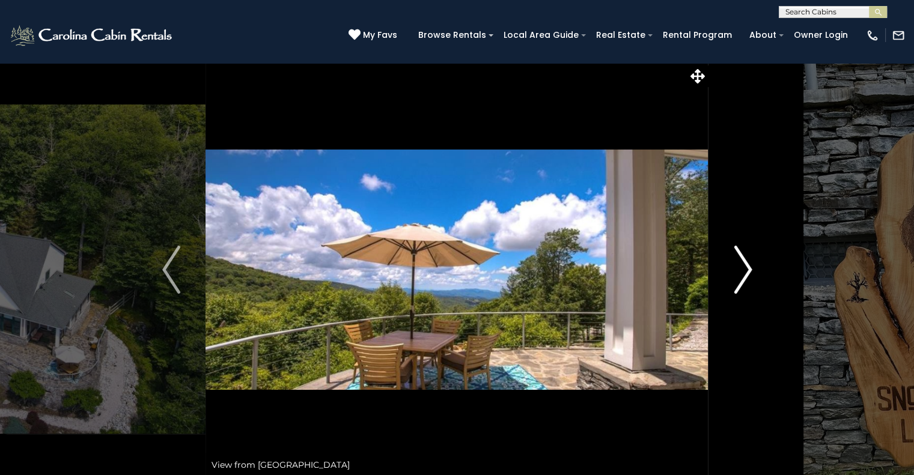
click at [736, 278] on img "Next" at bounding box center [742, 270] width 18 height 48
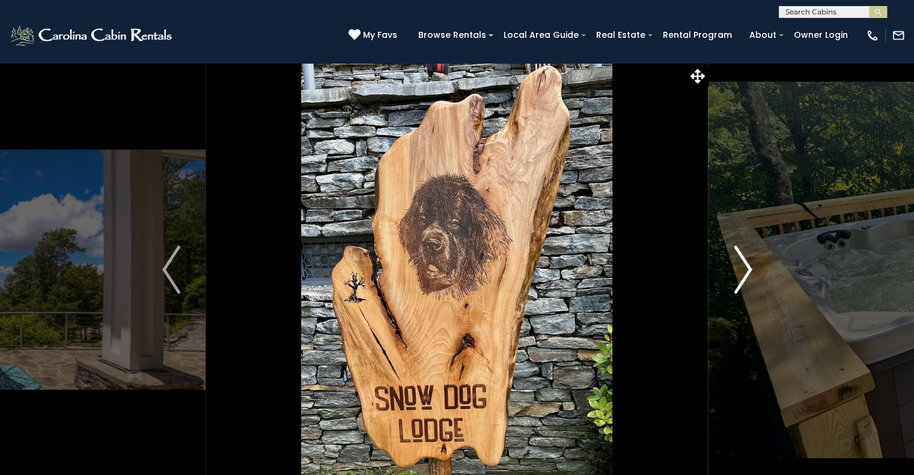
click at [736, 278] on img "Next" at bounding box center [742, 270] width 18 height 48
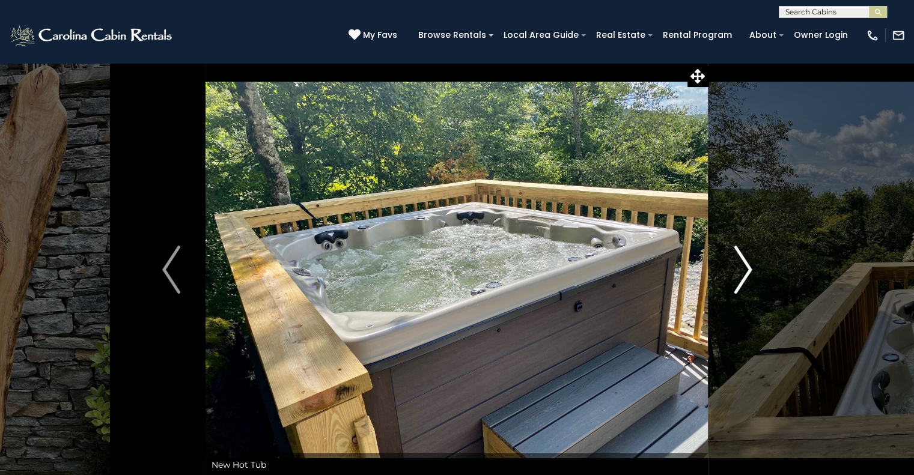
click at [736, 278] on img "Next" at bounding box center [742, 270] width 18 height 48
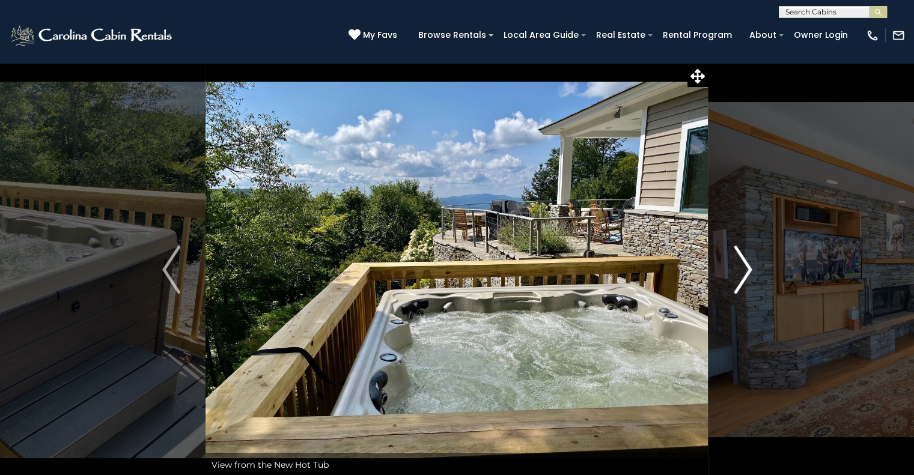
click at [736, 278] on img "Next" at bounding box center [742, 270] width 18 height 48
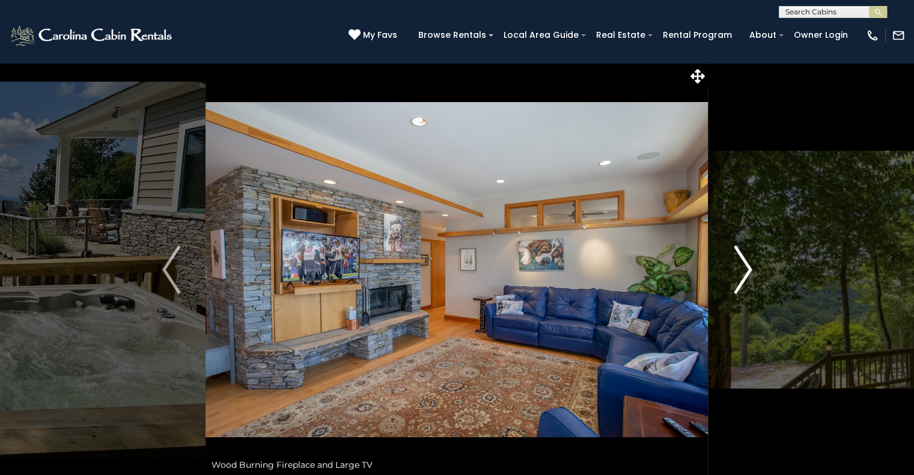
click at [736, 278] on img "Next" at bounding box center [742, 270] width 18 height 48
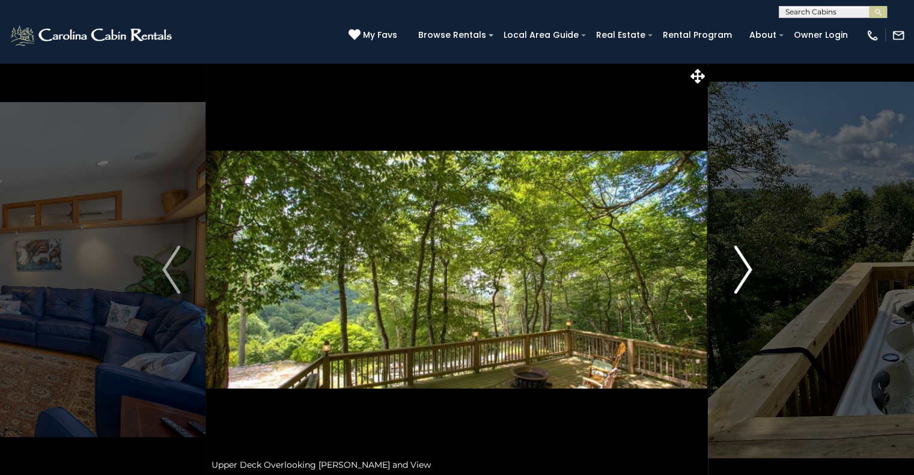
click at [736, 278] on img "Next" at bounding box center [742, 270] width 18 height 48
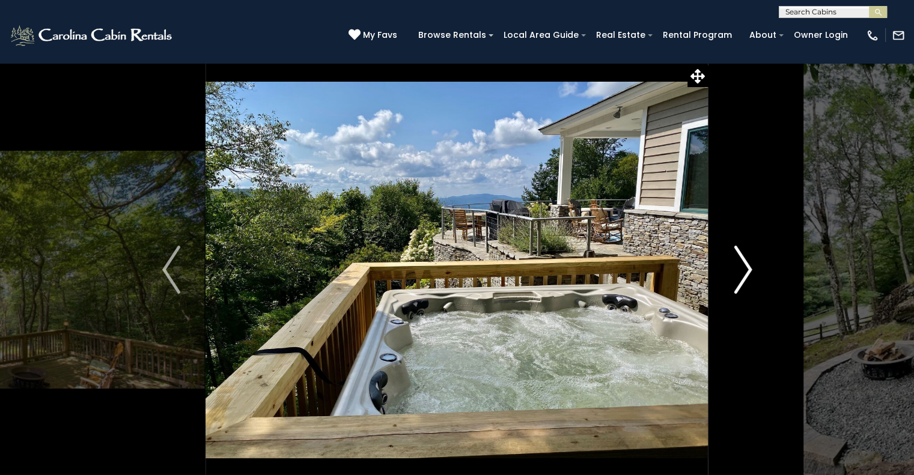
click at [736, 278] on img "Next" at bounding box center [742, 270] width 18 height 48
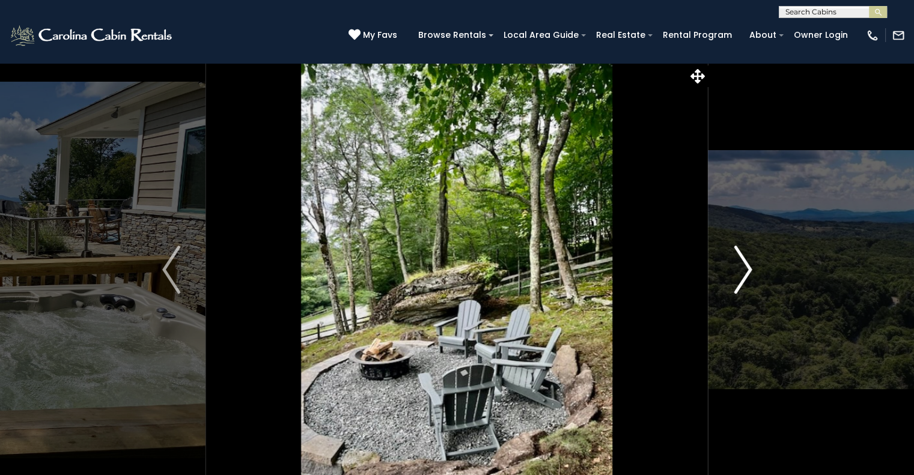
click at [736, 278] on img "Next" at bounding box center [742, 270] width 18 height 48
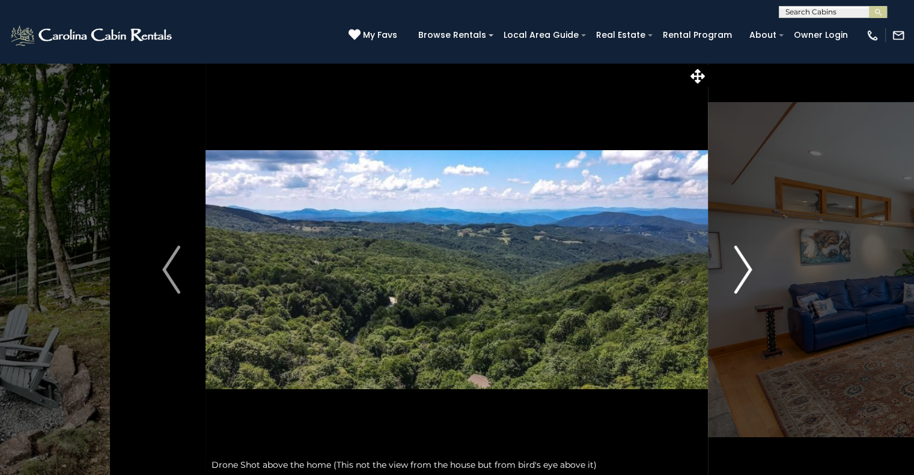
click at [736, 278] on img "Next" at bounding box center [742, 270] width 18 height 48
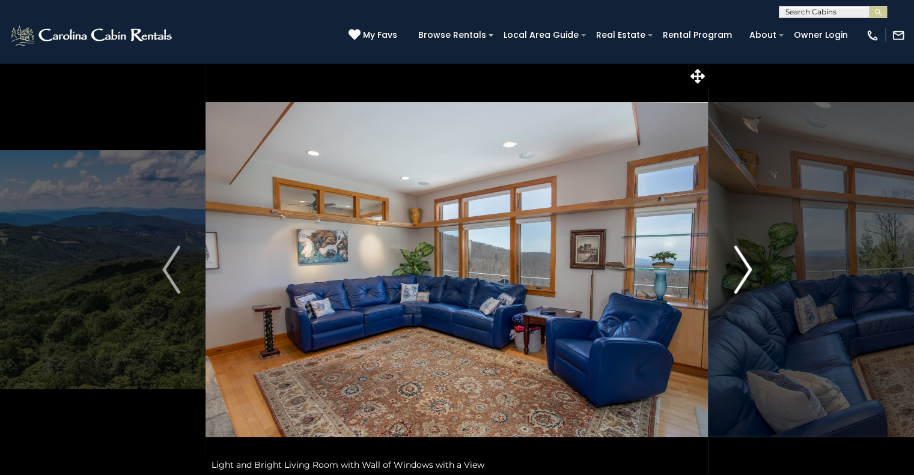
click at [736, 278] on img "Next" at bounding box center [742, 270] width 18 height 48
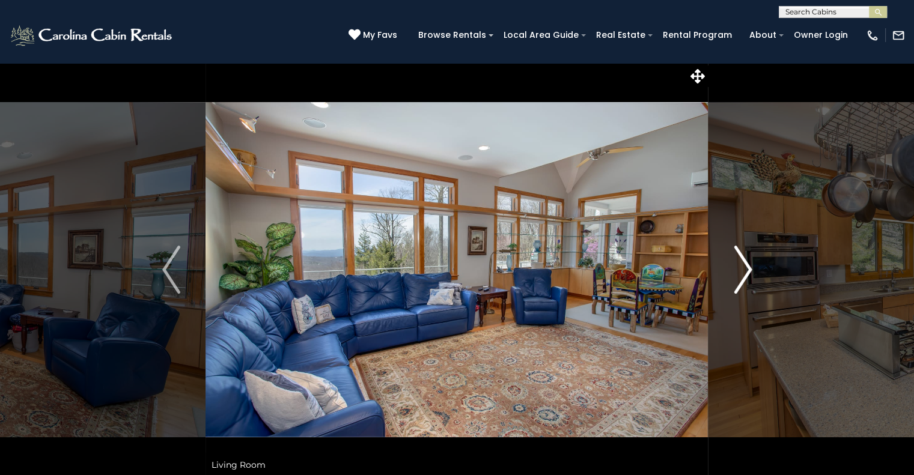
click at [736, 278] on img "Next" at bounding box center [742, 270] width 18 height 48
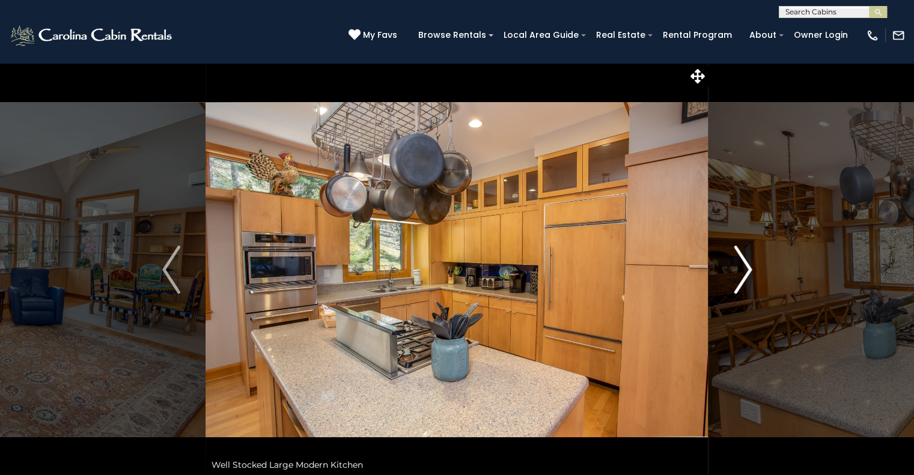
click at [736, 278] on img "Next" at bounding box center [742, 270] width 18 height 48
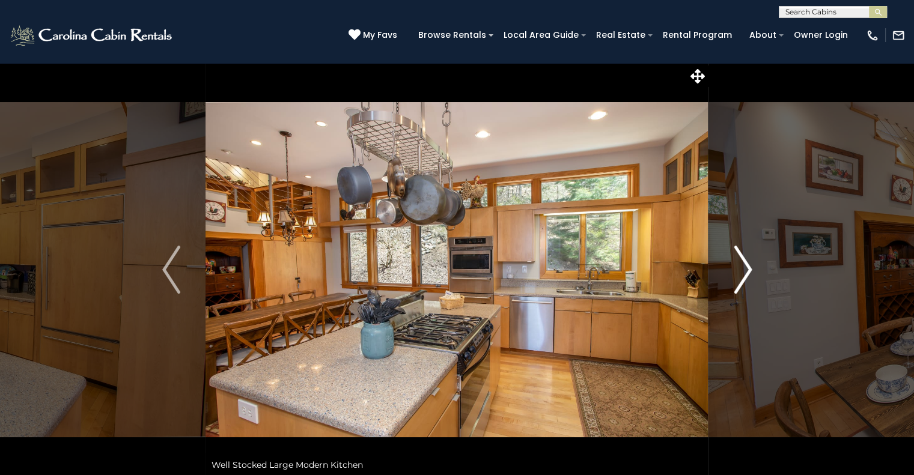
click at [736, 278] on img "Next" at bounding box center [742, 270] width 18 height 48
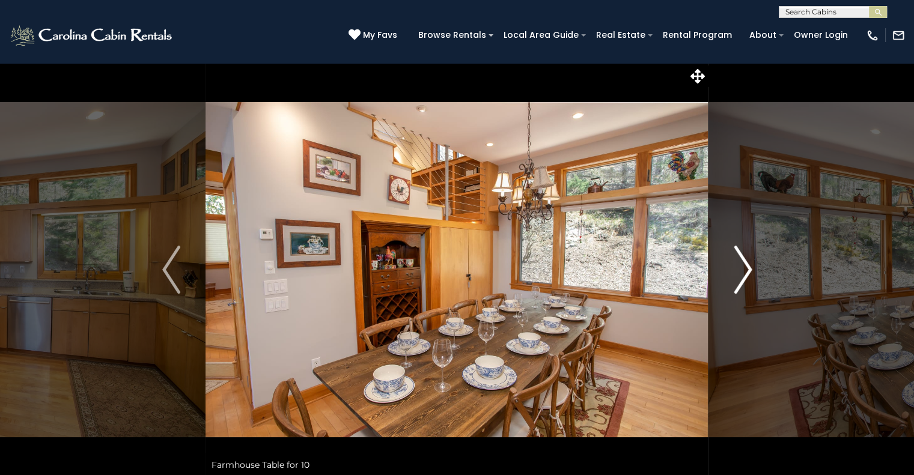
click at [736, 278] on img "Next" at bounding box center [742, 270] width 18 height 48
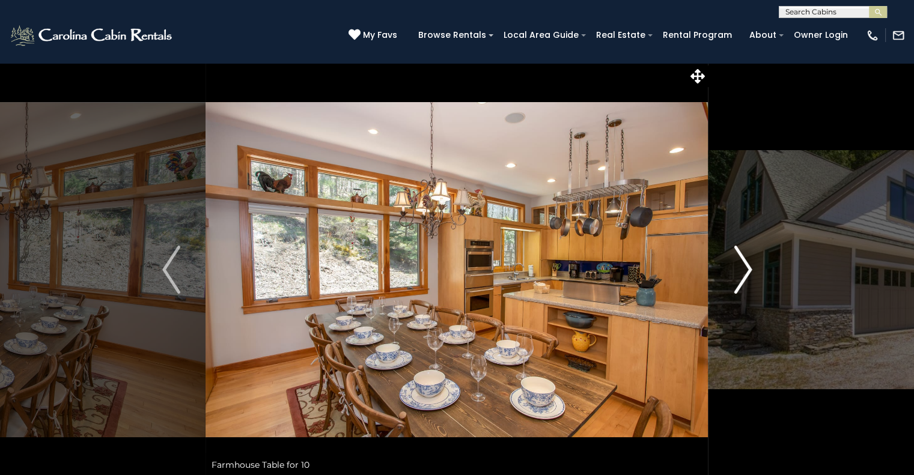
click at [736, 278] on img "Next" at bounding box center [742, 270] width 18 height 48
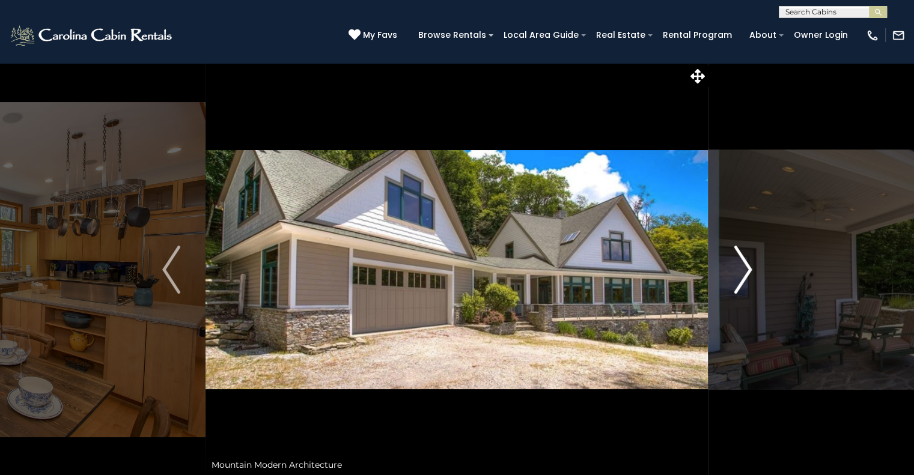
click at [736, 278] on img "Next" at bounding box center [742, 270] width 18 height 48
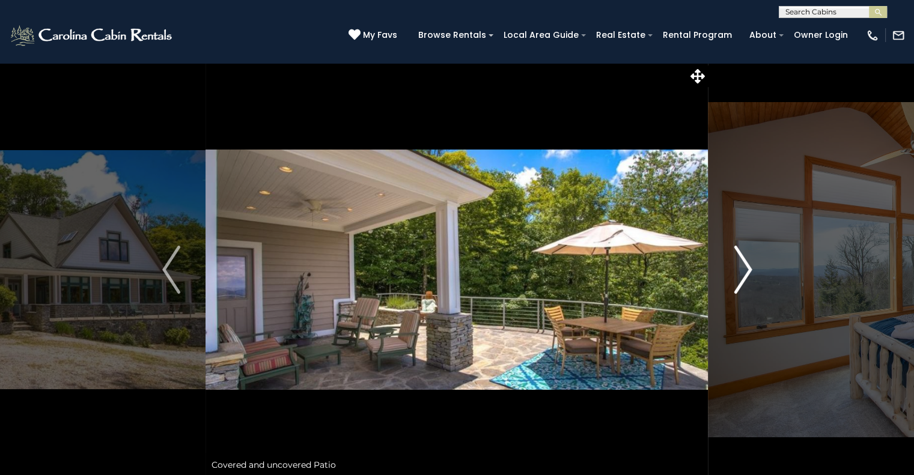
click at [736, 278] on img "Next" at bounding box center [742, 270] width 18 height 48
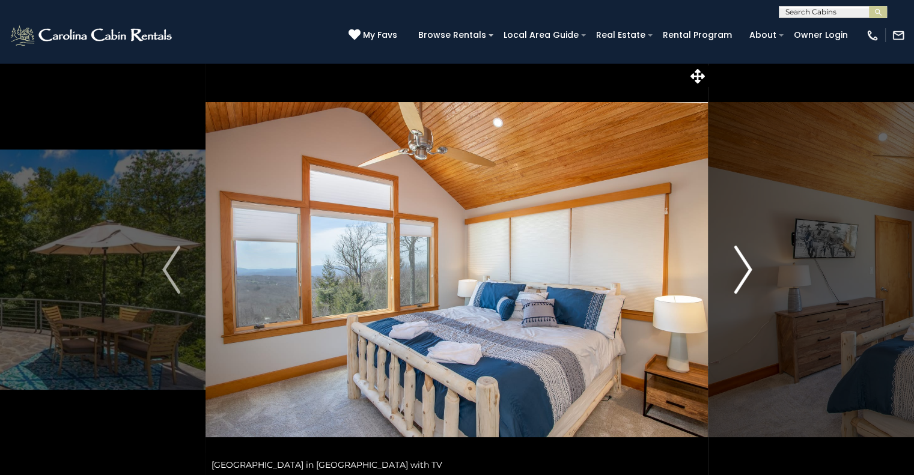
click at [736, 278] on img "Next" at bounding box center [742, 270] width 18 height 48
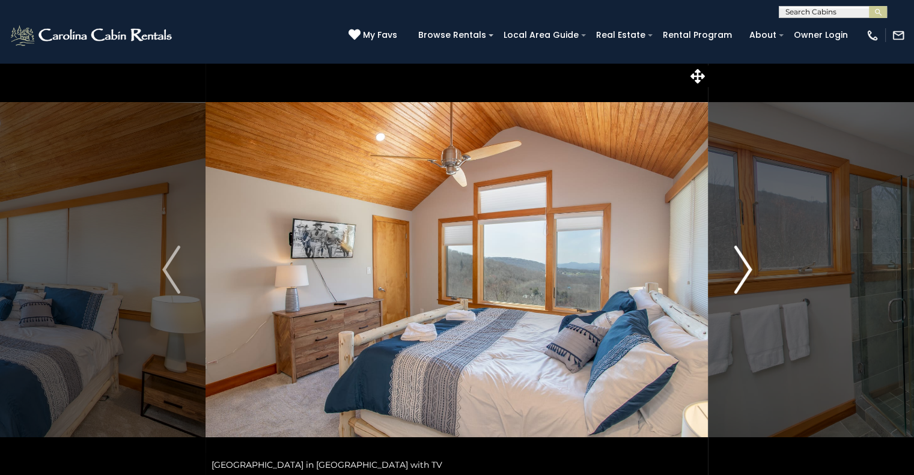
click at [736, 278] on img "Next" at bounding box center [742, 270] width 18 height 48
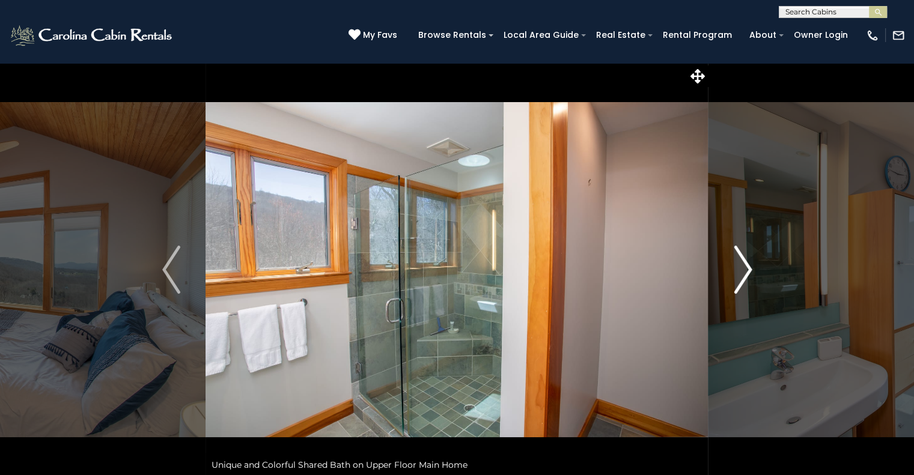
click at [736, 278] on img "Next" at bounding box center [742, 270] width 18 height 48
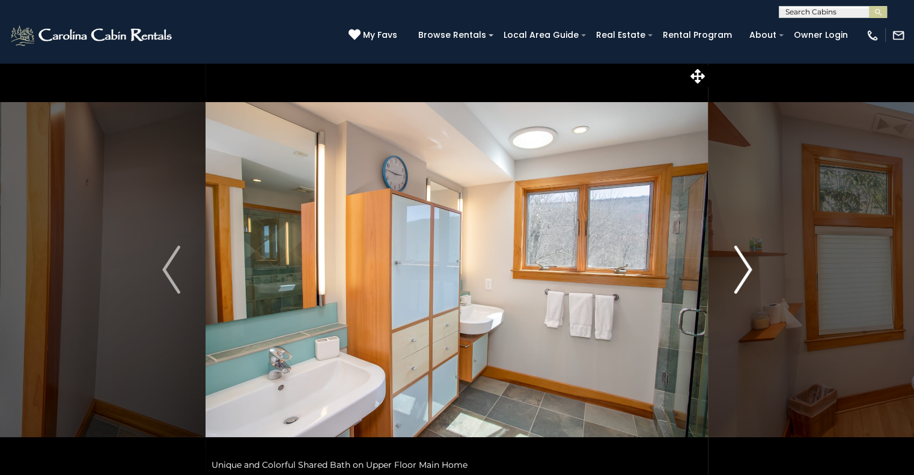
click at [736, 278] on img "Next" at bounding box center [742, 270] width 18 height 48
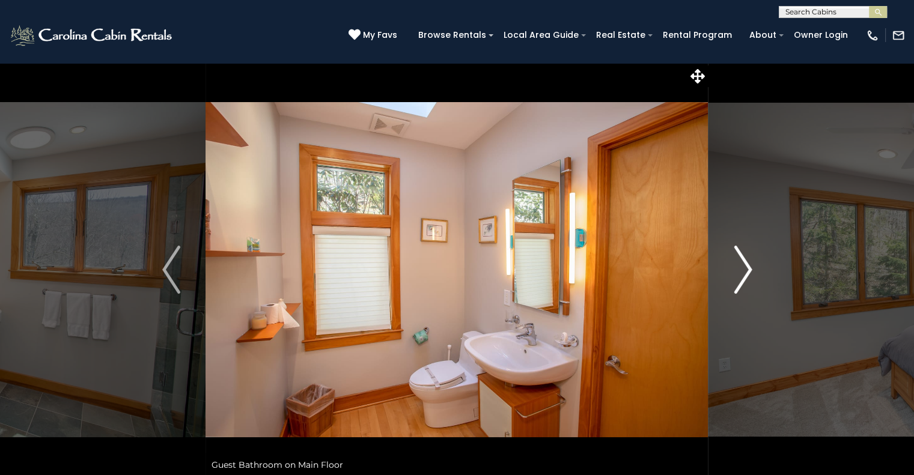
click at [736, 278] on img "Next" at bounding box center [742, 270] width 18 height 48
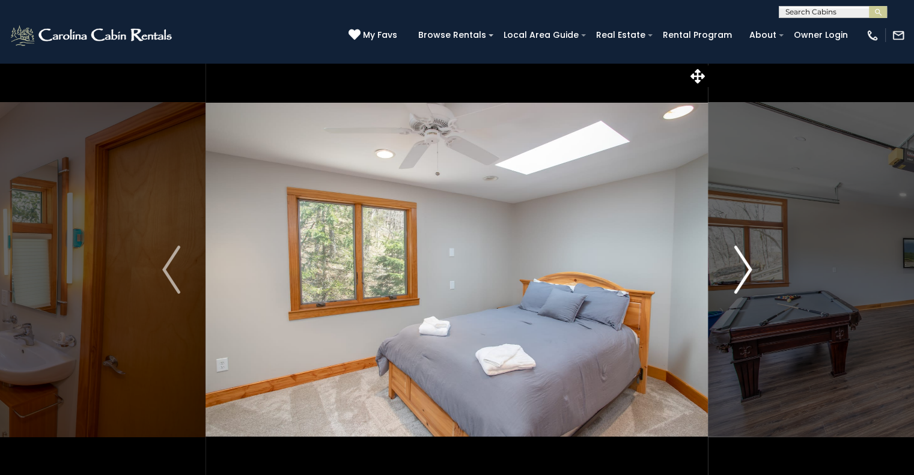
click at [736, 278] on img "Next" at bounding box center [742, 270] width 18 height 48
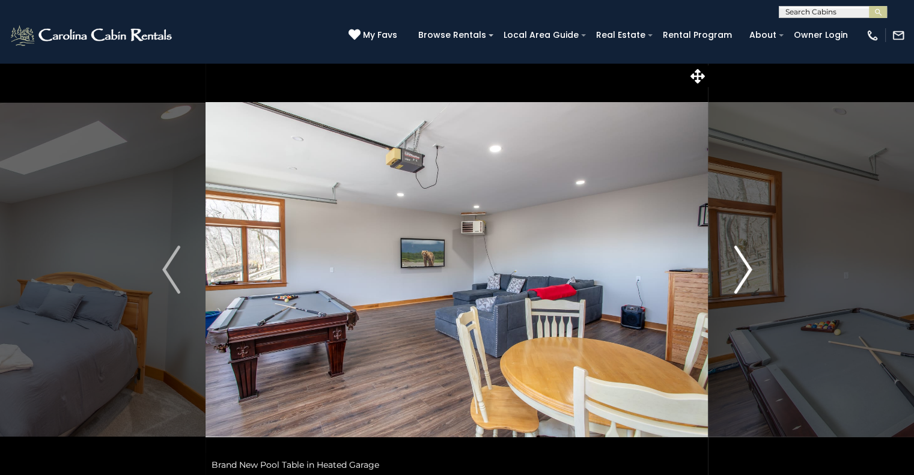
click at [736, 278] on img "Next" at bounding box center [742, 270] width 18 height 48
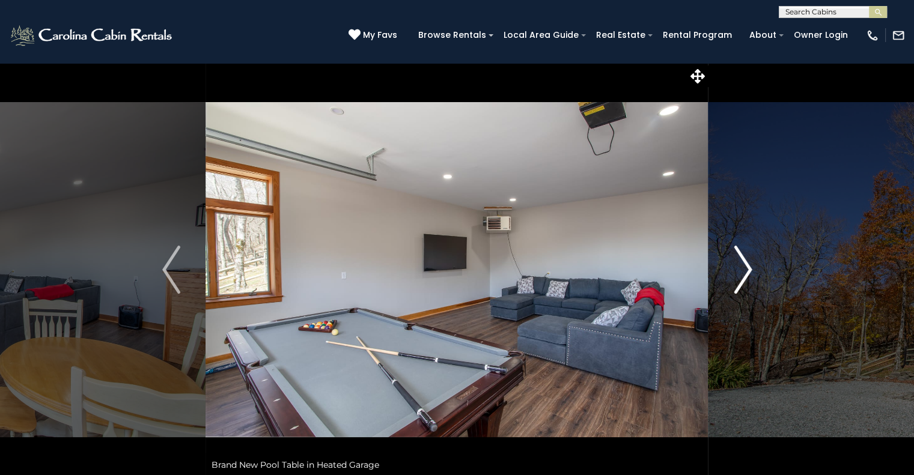
click at [736, 278] on img "Next" at bounding box center [742, 270] width 18 height 48
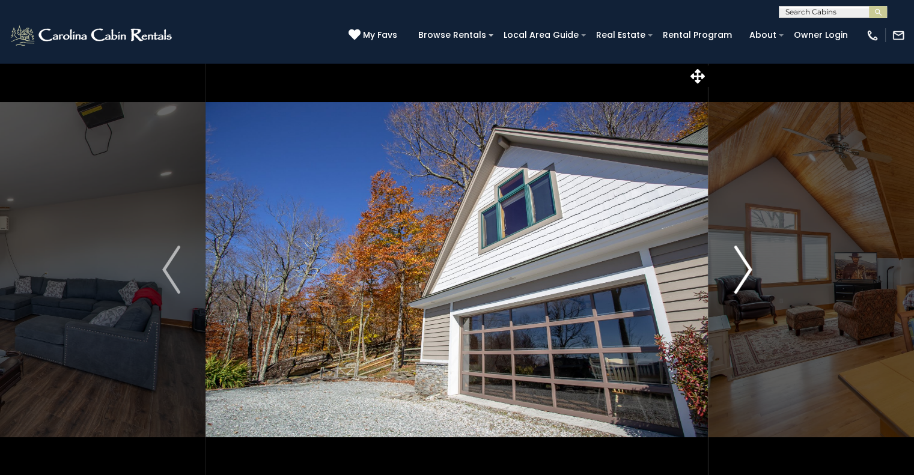
click at [736, 278] on img "Next" at bounding box center [742, 270] width 18 height 48
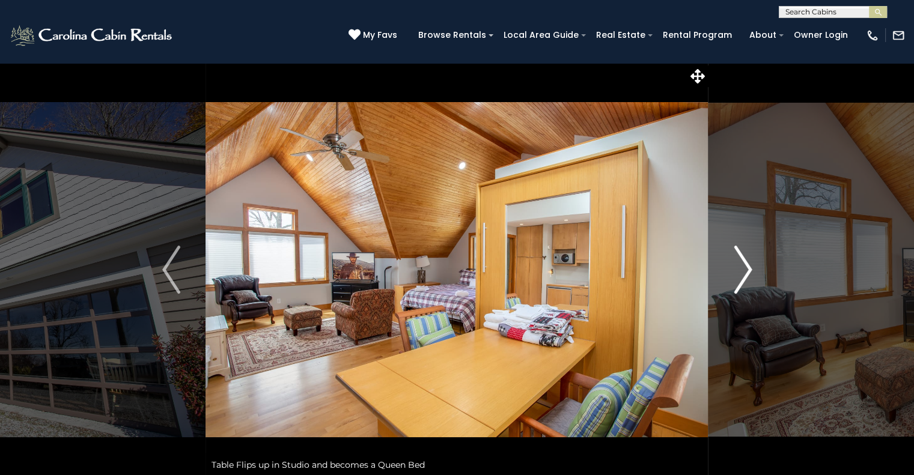
click at [736, 278] on img "Next" at bounding box center [742, 270] width 18 height 48
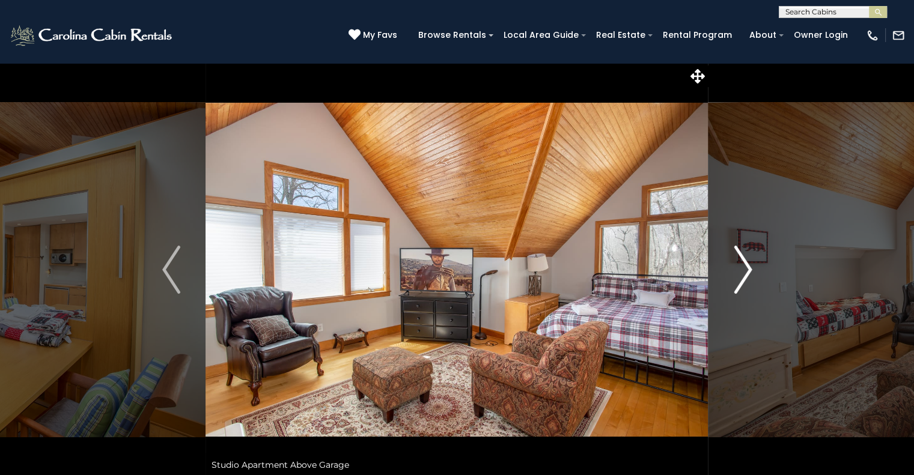
click at [736, 278] on img "Next" at bounding box center [742, 270] width 18 height 48
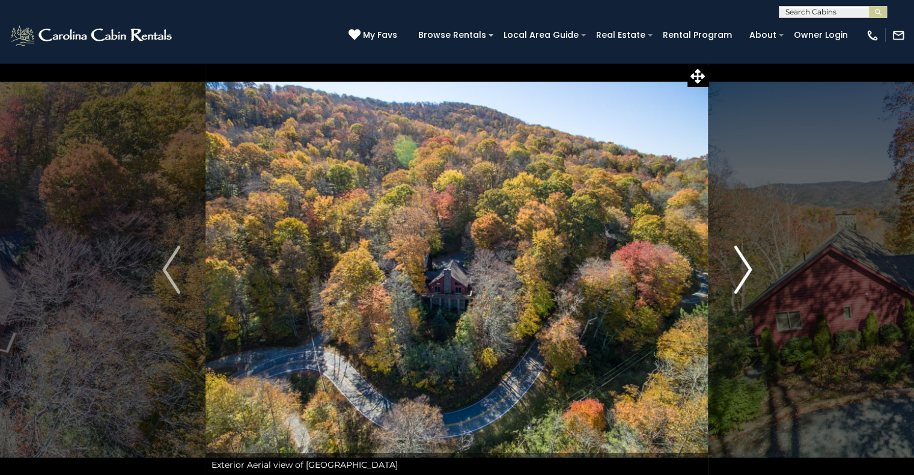
click at [741, 271] on img "Next" at bounding box center [742, 270] width 18 height 48
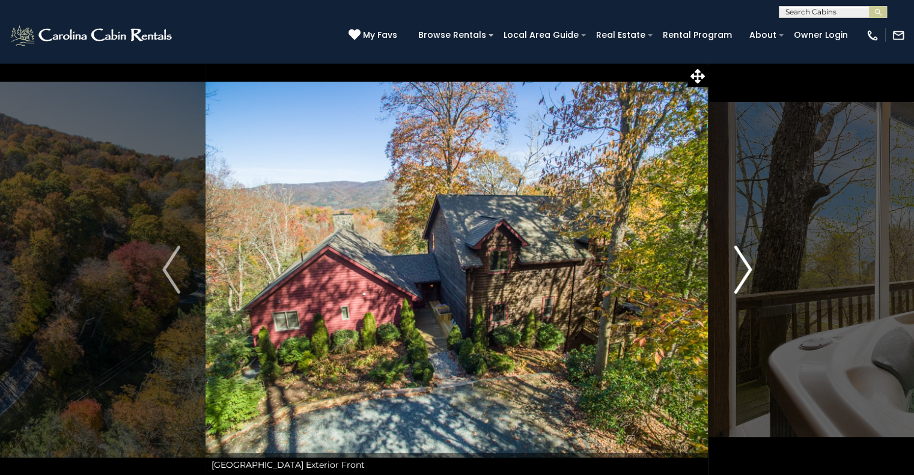
click at [741, 271] on img "Next" at bounding box center [742, 270] width 18 height 48
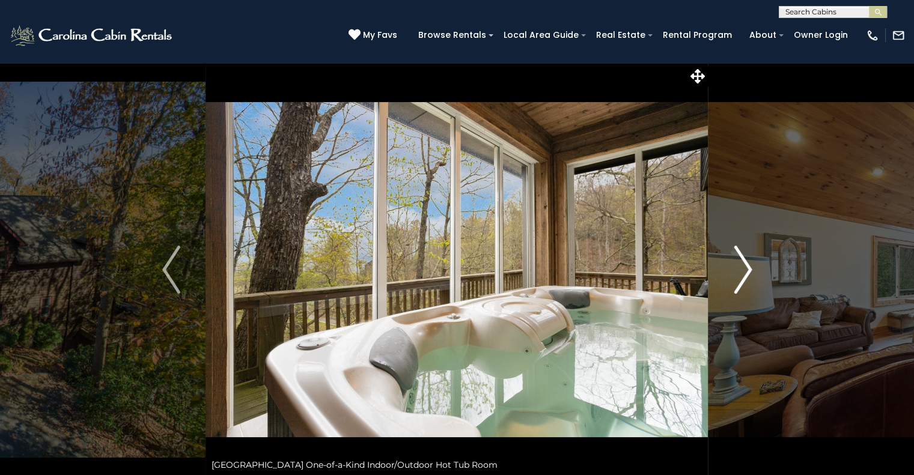
click at [741, 271] on img "Next" at bounding box center [742, 270] width 18 height 48
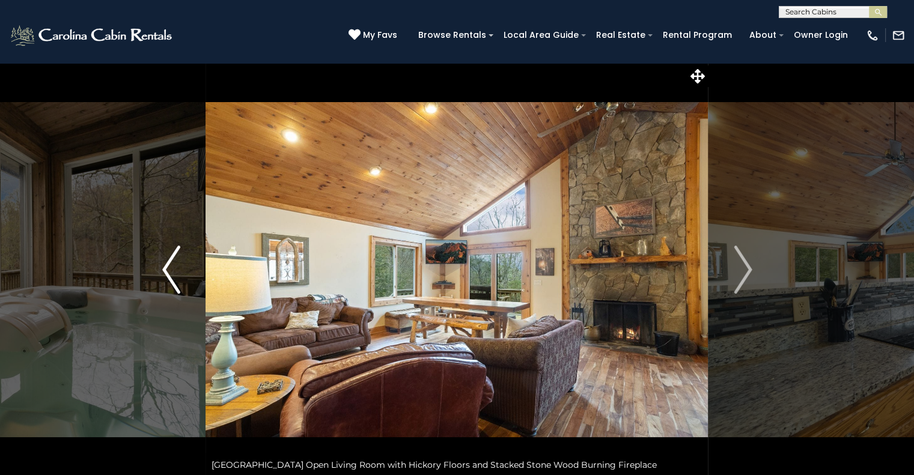
click at [163, 264] on img "Previous" at bounding box center [171, 270] width 18 height 48
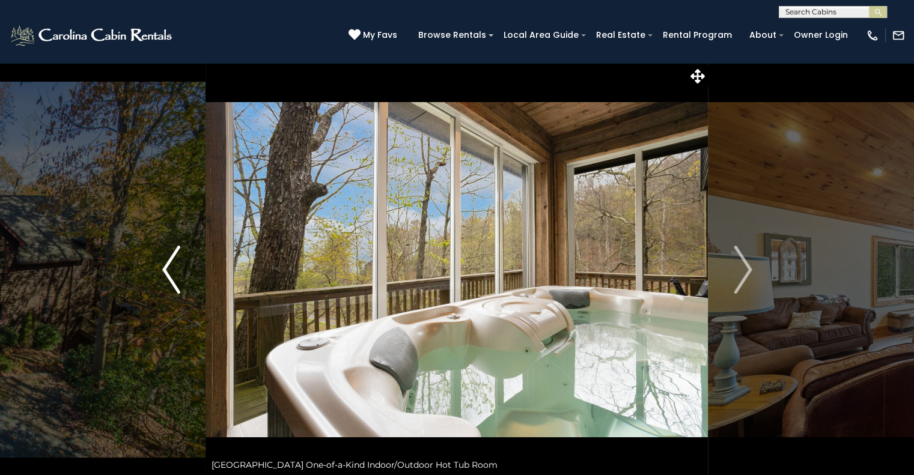
click at [163, 264] on img "Previous" at bounding box center [171, 270] width 18 height 48
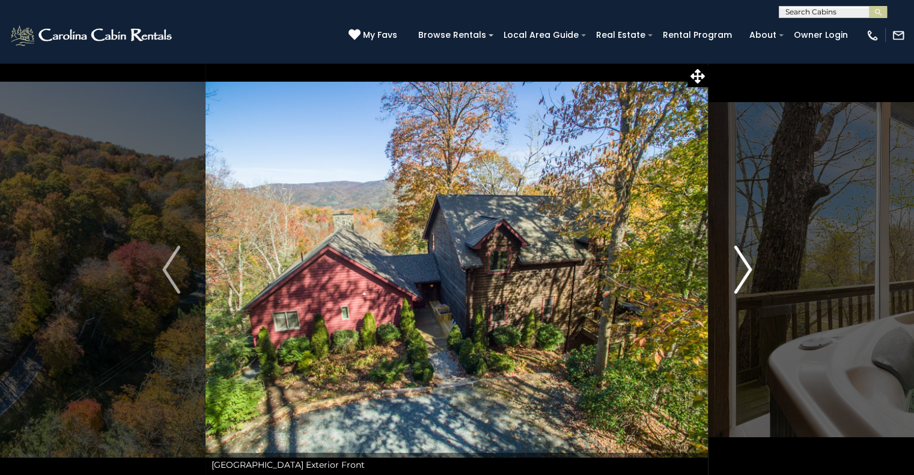
click at [744, 278] on img "Next" at bounding box center [742, 270] width 18 height 48
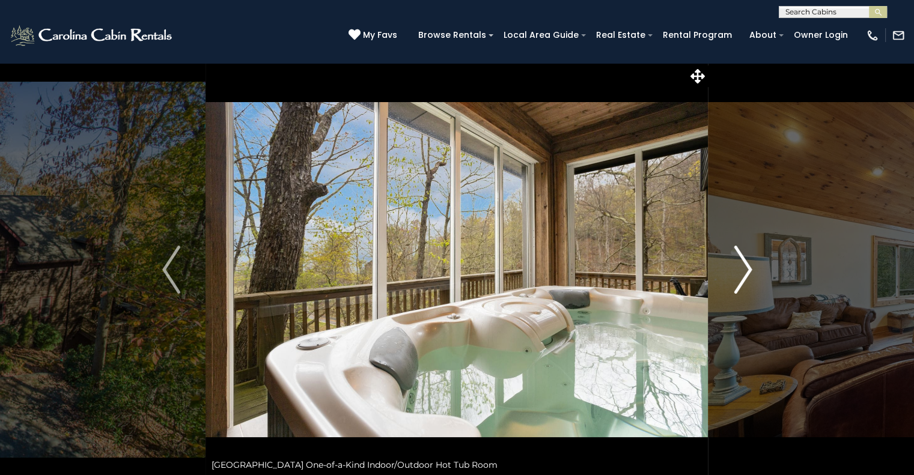
click at [744, 278] on img "Next" at bounding box center [742, 270] width 18 height 48
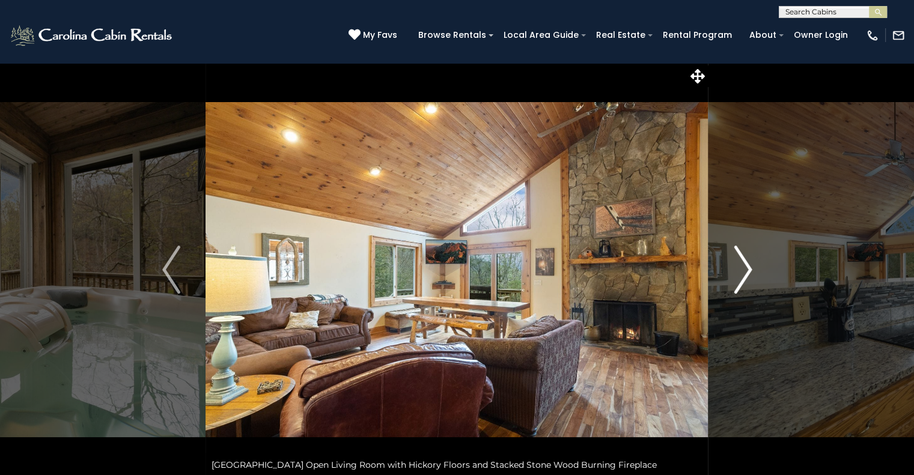
click at [744, 278] on img "Next" at bounding box center [742, 270] width 18 height 48
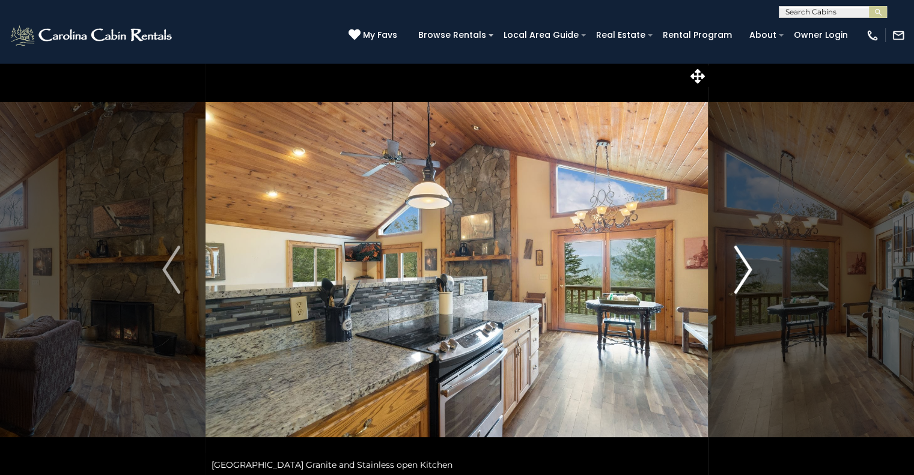
click at [744, 278] on img "Next" at bounding box center [742, 270] width 18 height 48
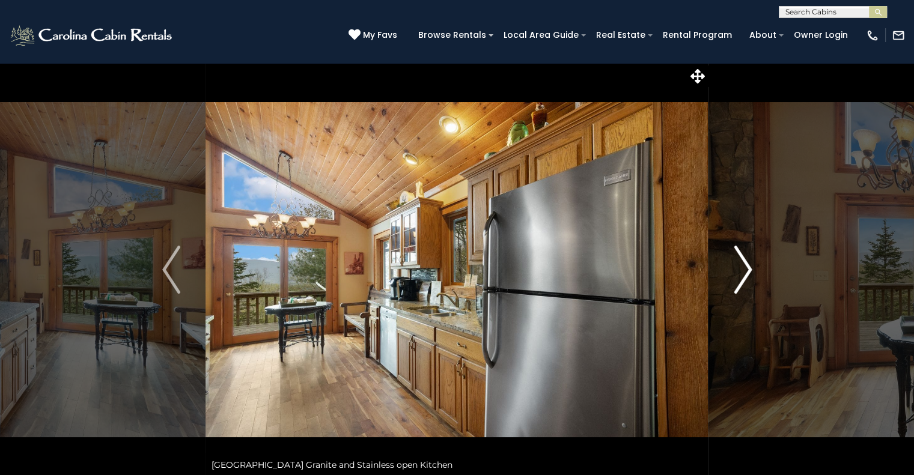
click at [744, 278] on img "Next" at bounding box center [742, 270] width 18 height 48
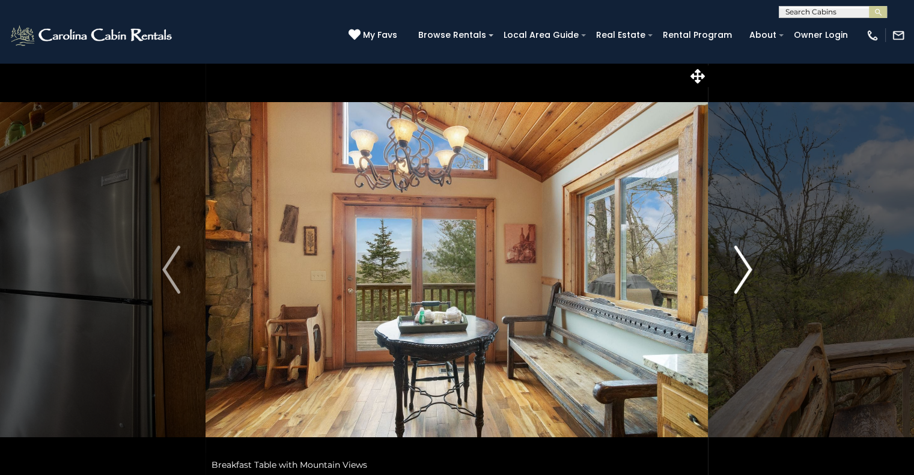
click at [744, 278] on img "Next" at bounding box center [742, 270] width 18 height 48
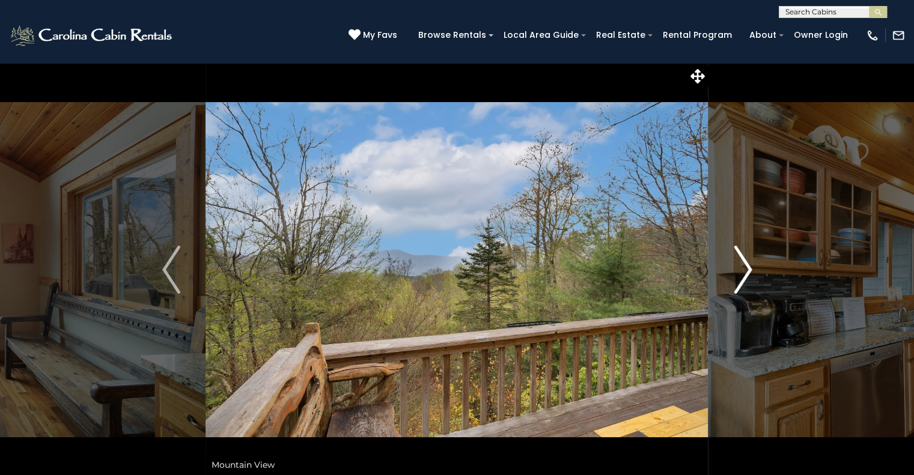
click at [744, 278] on img "Next" at bounding box center [742, 270] width 18 height 48
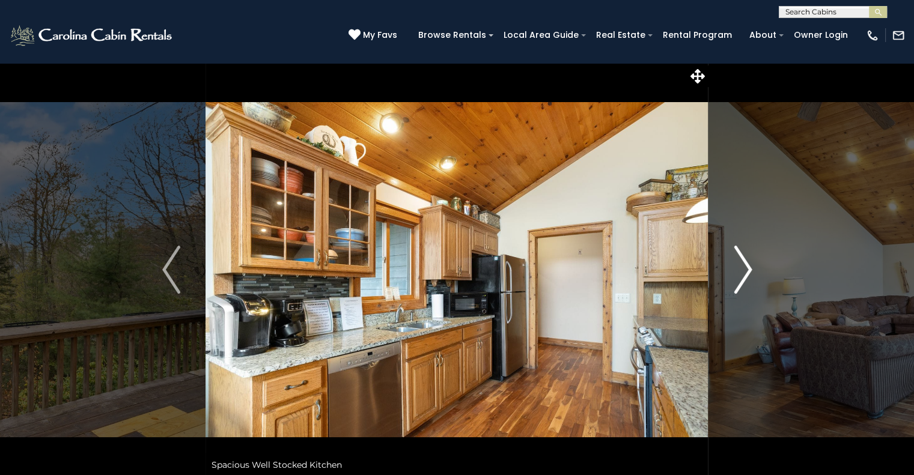
click at [744, 279] on img "Next" at bounding box center [742, 270] width 18 height 48
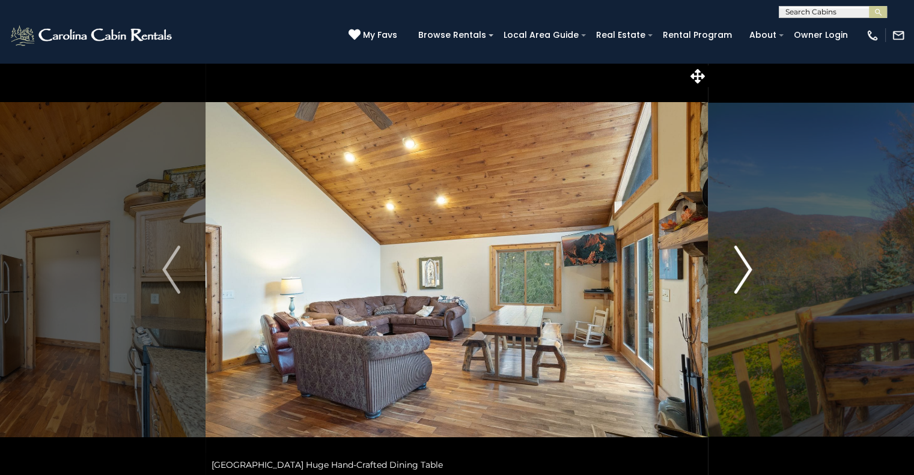
click at [744, 279] on img "Next" at bounding box center [742, 270] width 18 height 48
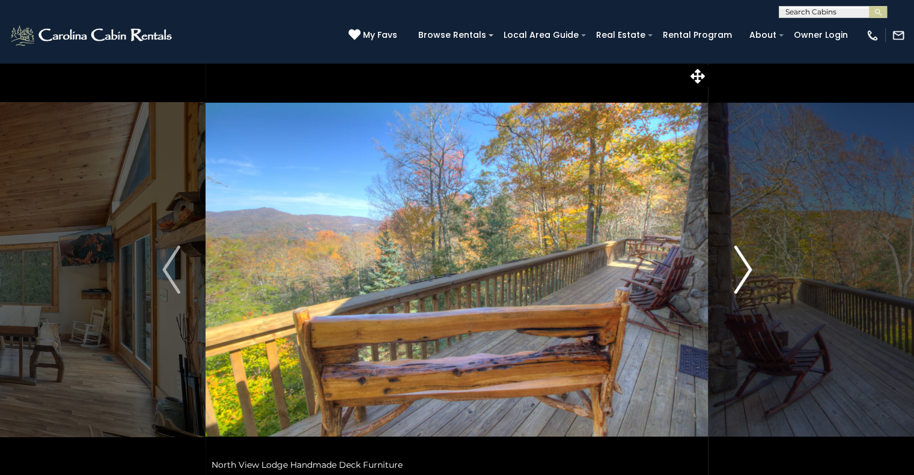
click at [744, 279] on img "Next" at bounding box center [742, 270] width 18 height 48
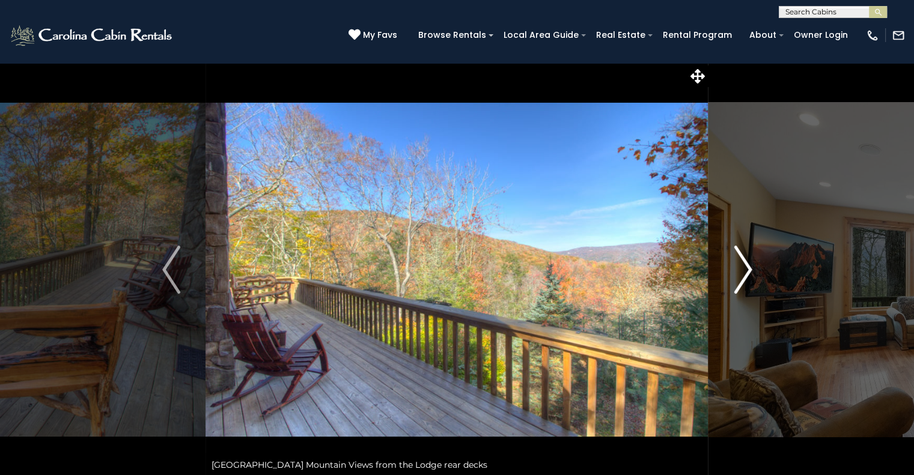
click at [744, 279] on img "Next" at bounding box center [742, 270] width 18 height 48
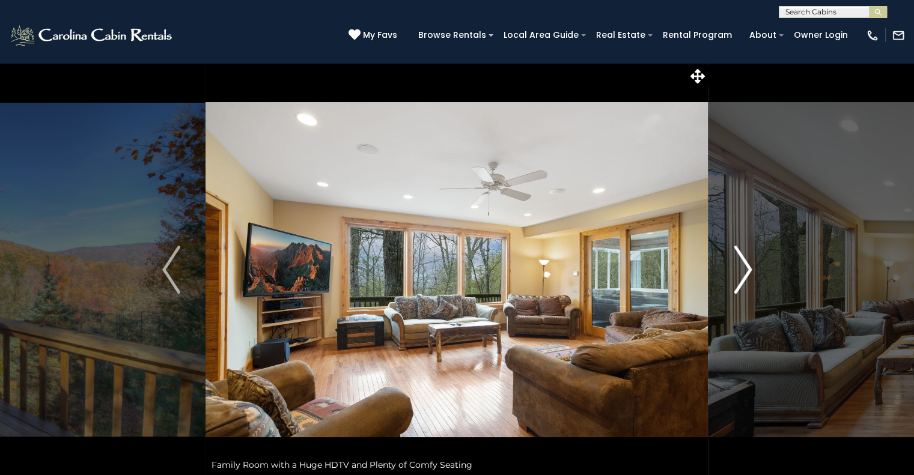
click at [744, 279] on img "Next" at bounding box center [742, 270] width 18 height 48
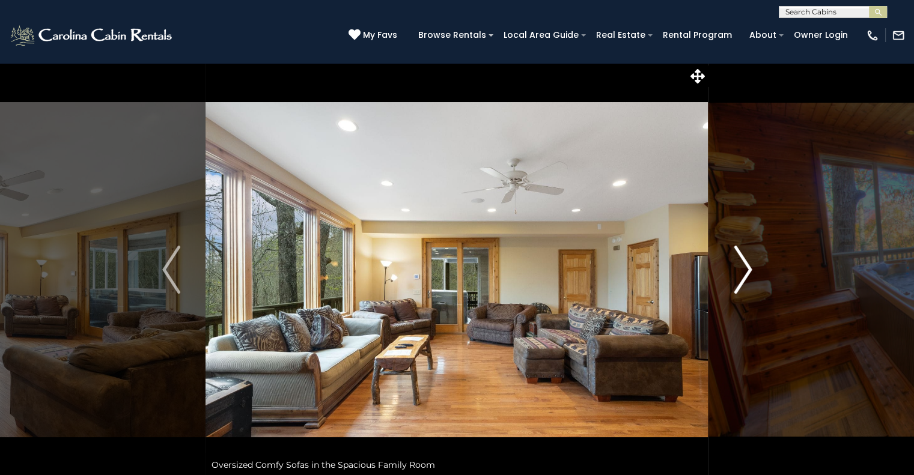
click at [744, 279] on img "Next" at bounding box center [742, 270] width 18 height 48
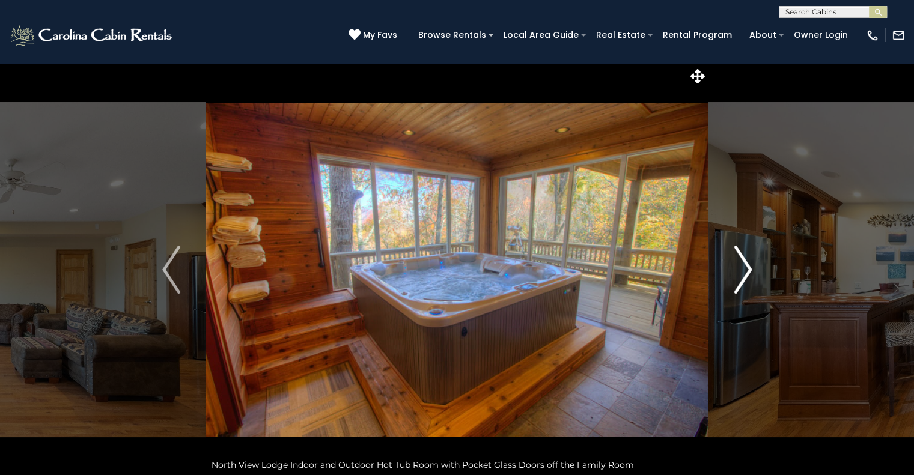
click at [744, 279] on img "Next" at bounding box center [742, 270] width 18 height 48
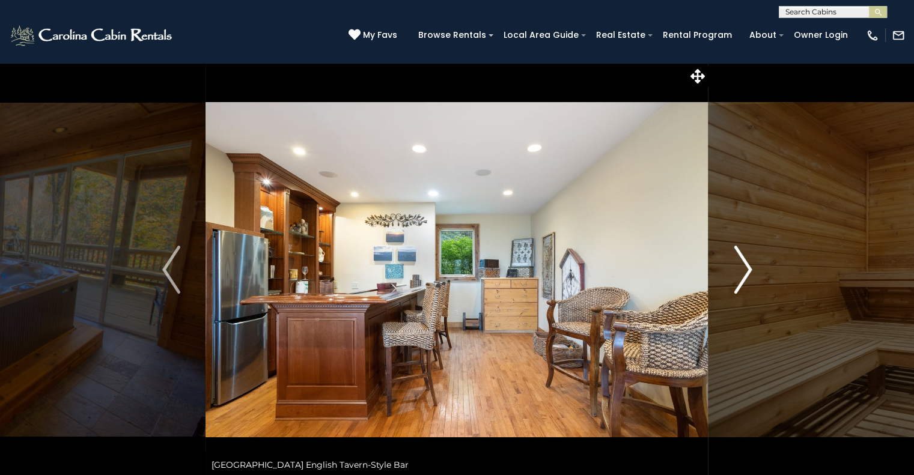
click at [744, 279] on img "Next" at bounding box center [742, 270] width 18 height 48
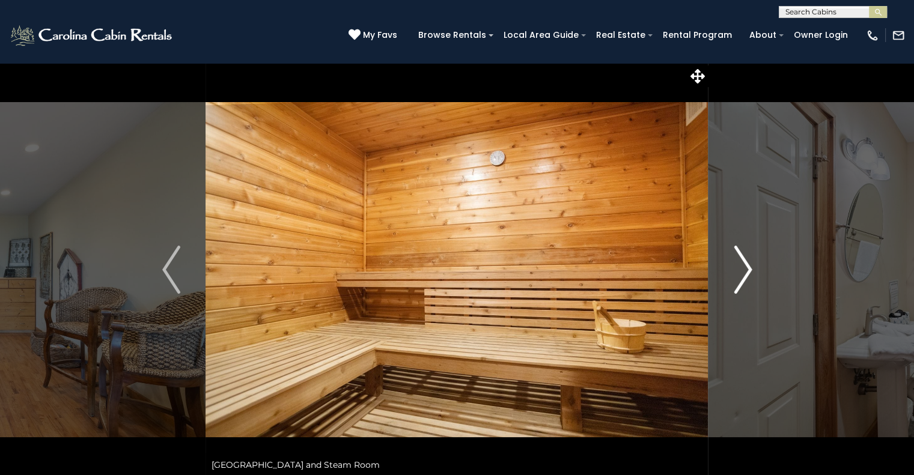
click at [744, 279] on img "Next" at bounding box center [742, 270] width 18 height 48
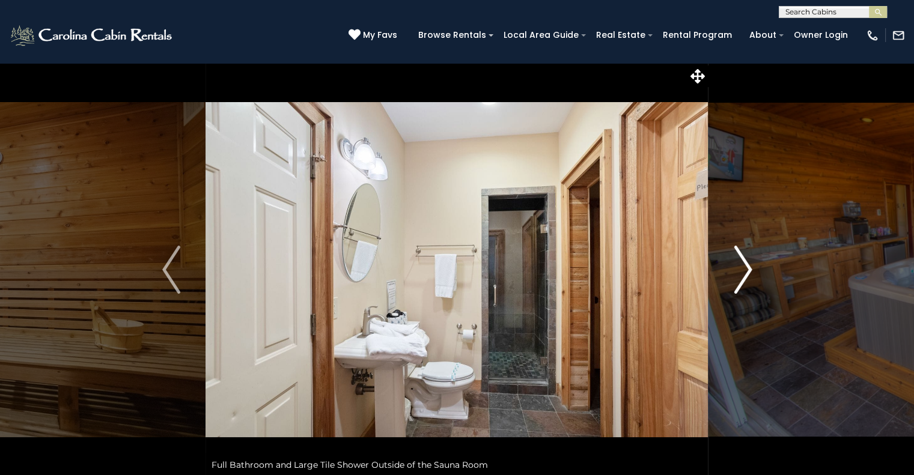
click at [744, 279] on img "Next" at bounding box center [742, 270] width 18 height 48
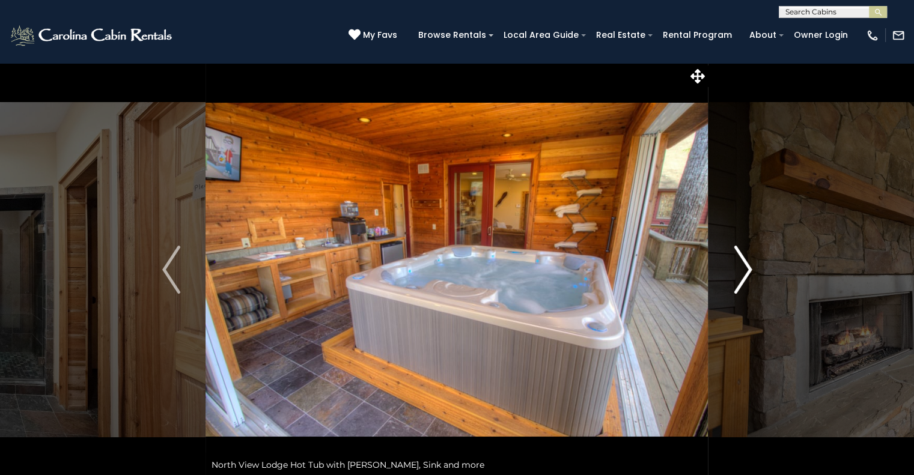
click at [744, 279] on img "Next" at bounding box center [742, 270] width 18 height 48
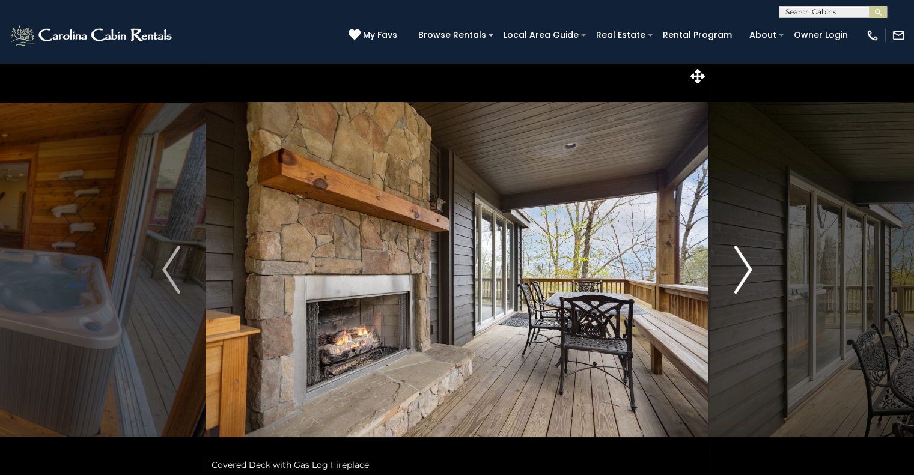
click at [744, 280] on img "Next" at bounding box center [742, 270] width 18 height 48
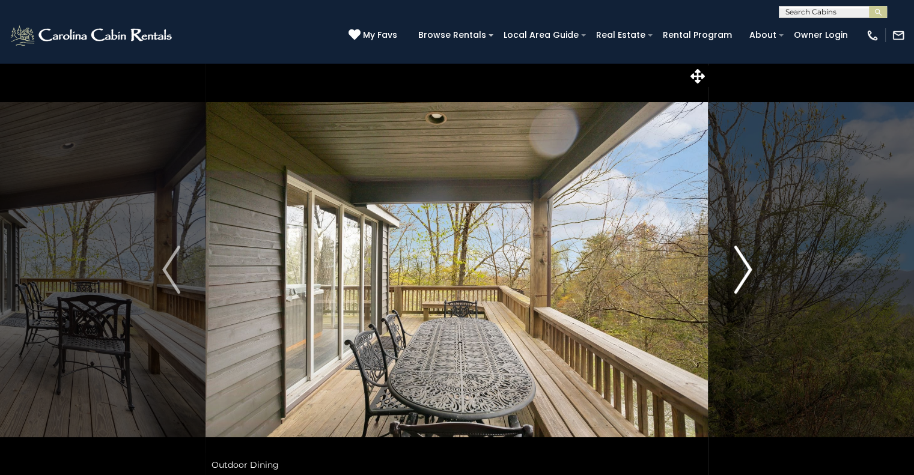
click at [744, 280] on img "Next" at bounding box center [742, 270] width 18 height 48
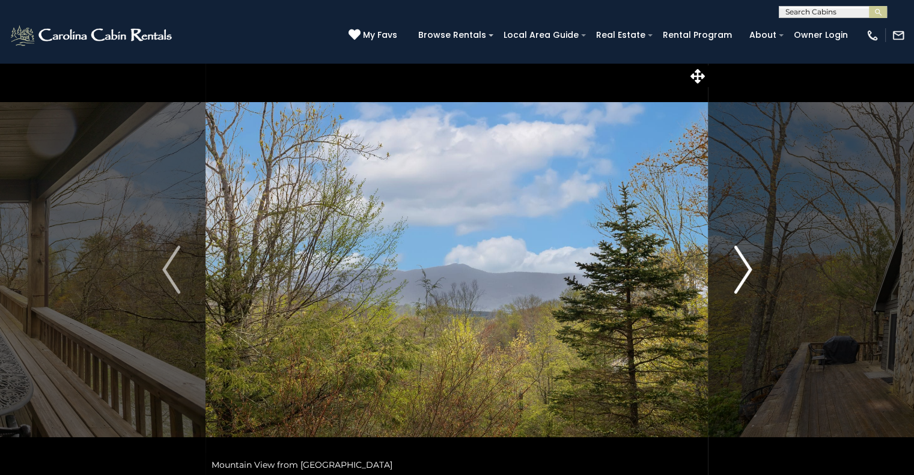
click at [744, 280] on img "Next" at bounding box center [742, 270] width 18 height 48
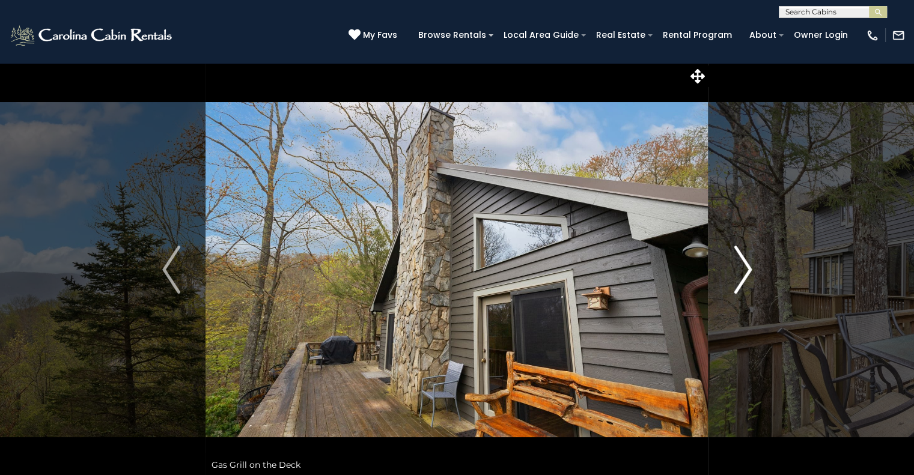
click at [744, 280] on img "Next" at bounding box center [742, 270] width 18 height 48
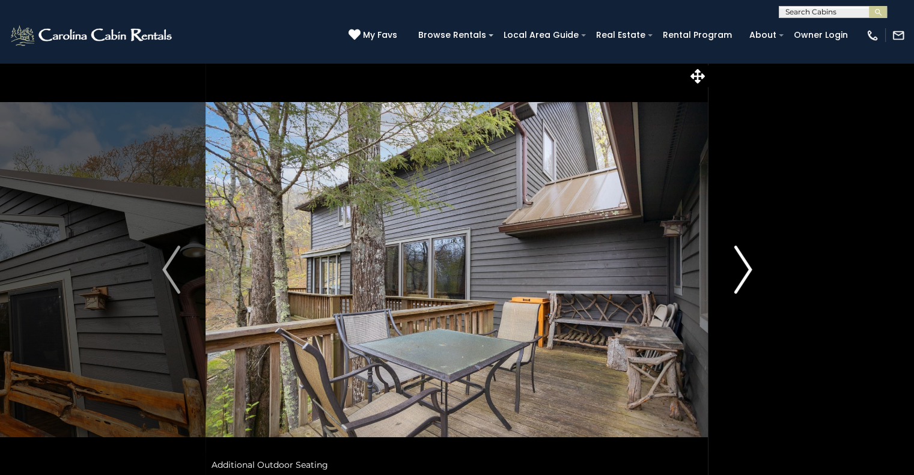
click at [744, 280] on img "Next" at bounding box center [742, 270] width 18 height 48
